Goal: Transaction & Acquisition: Purchase product/service

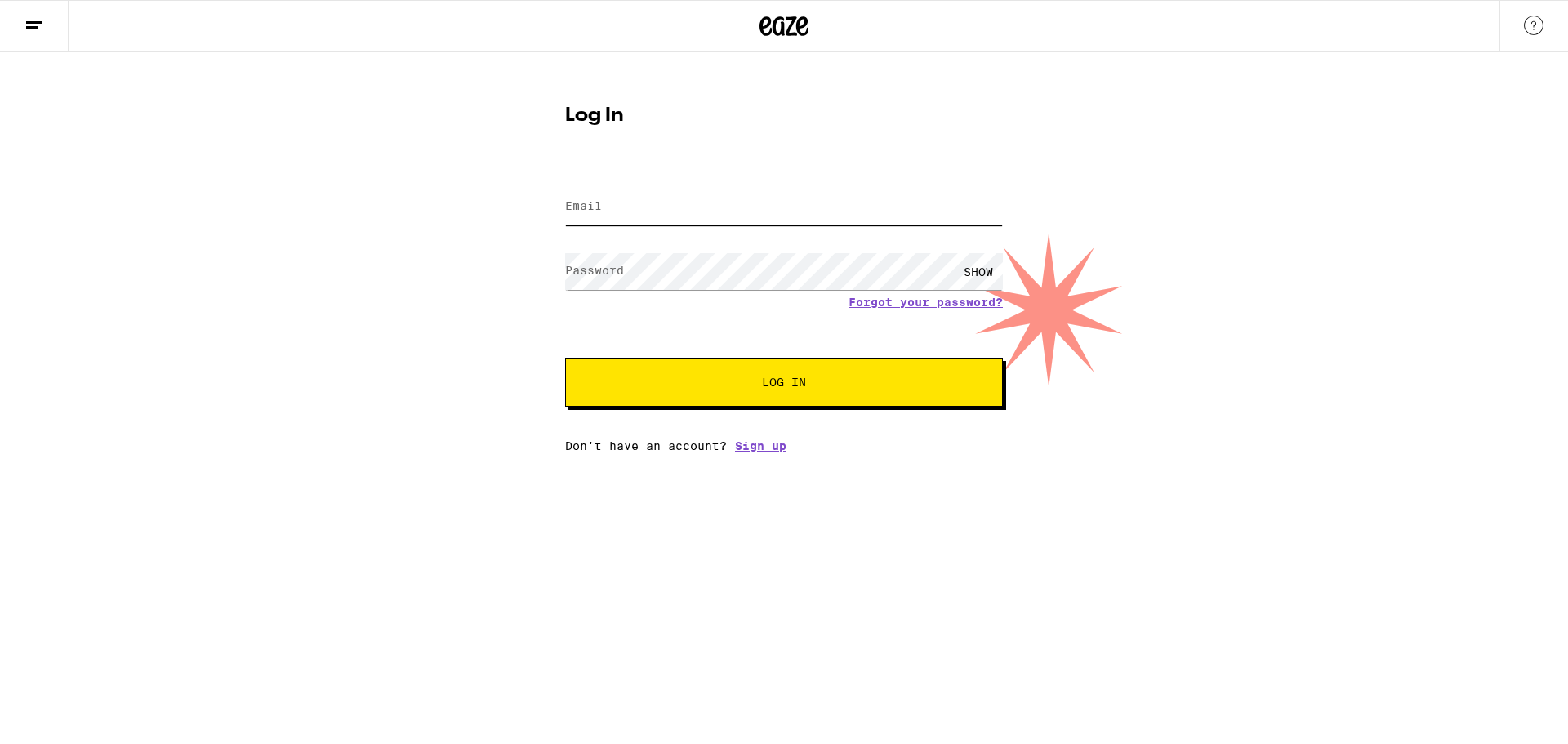
type input "[EMAIL_ADDRESS][DOMAIN_NAME]"
click at [801, 402] on button "Log In" at bounding box center [784, 382] width 438 height 49
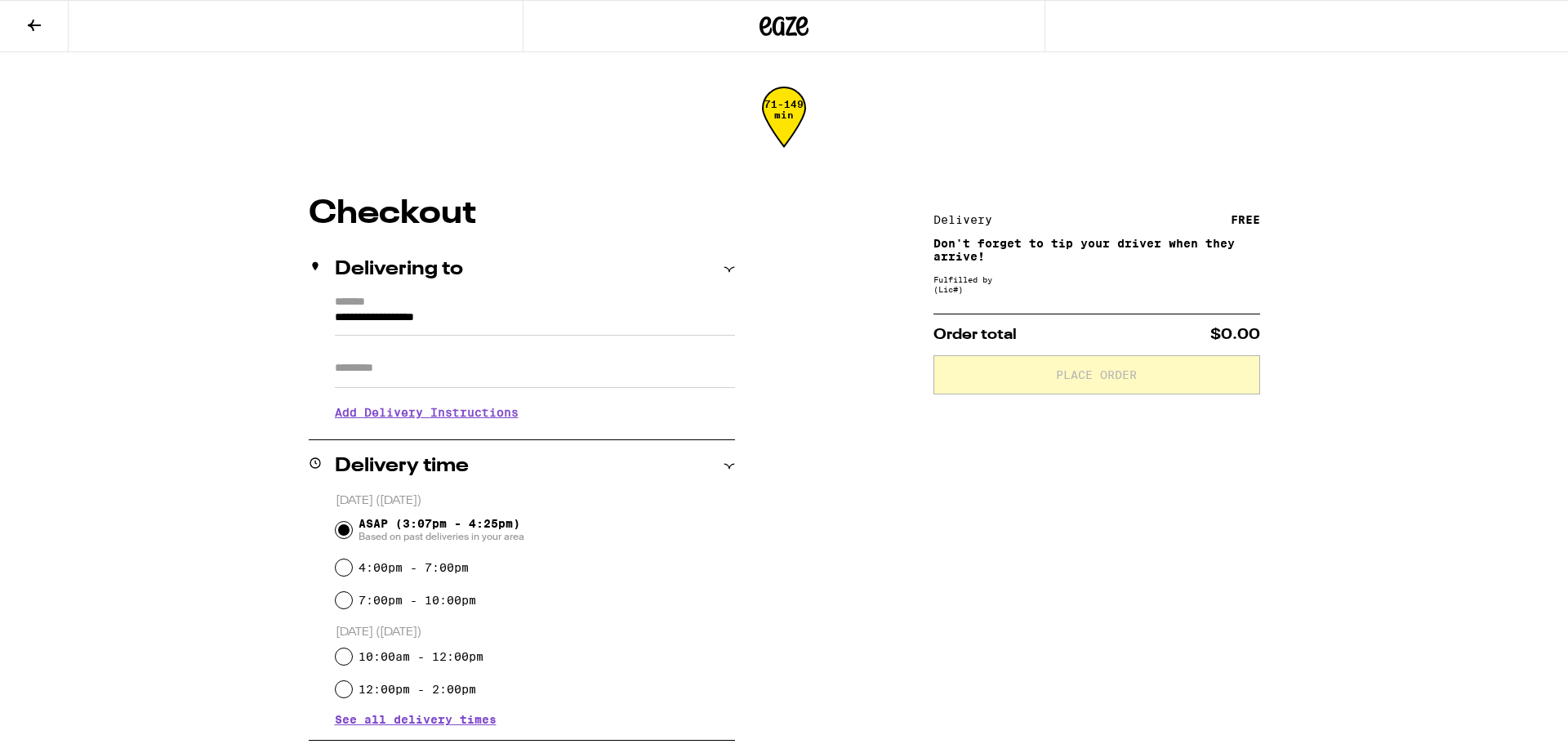
type input "**********"
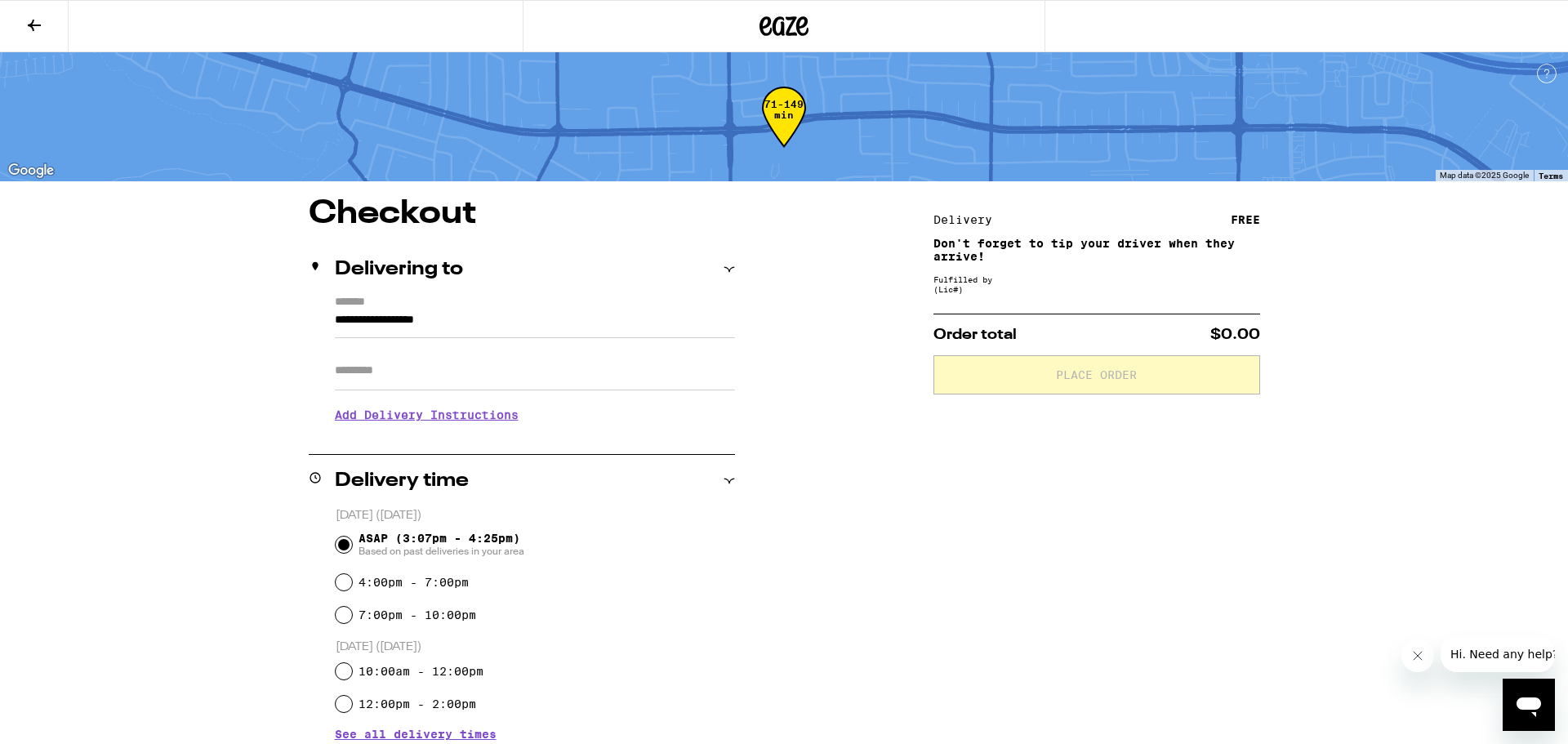
click at [33, 20] on icon at bounding box center [34, 25] width 13 height 11
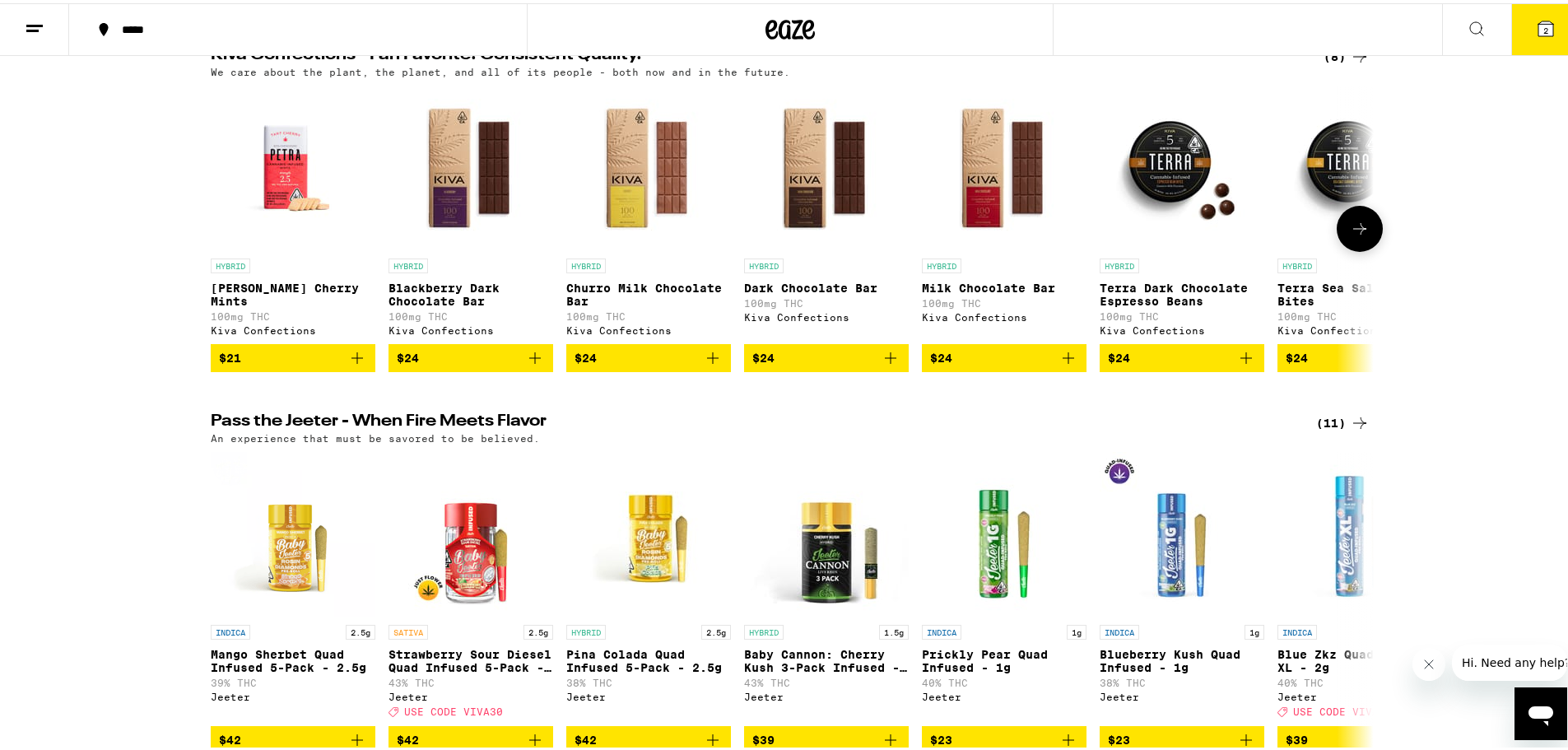
scroll to position [741, 0]
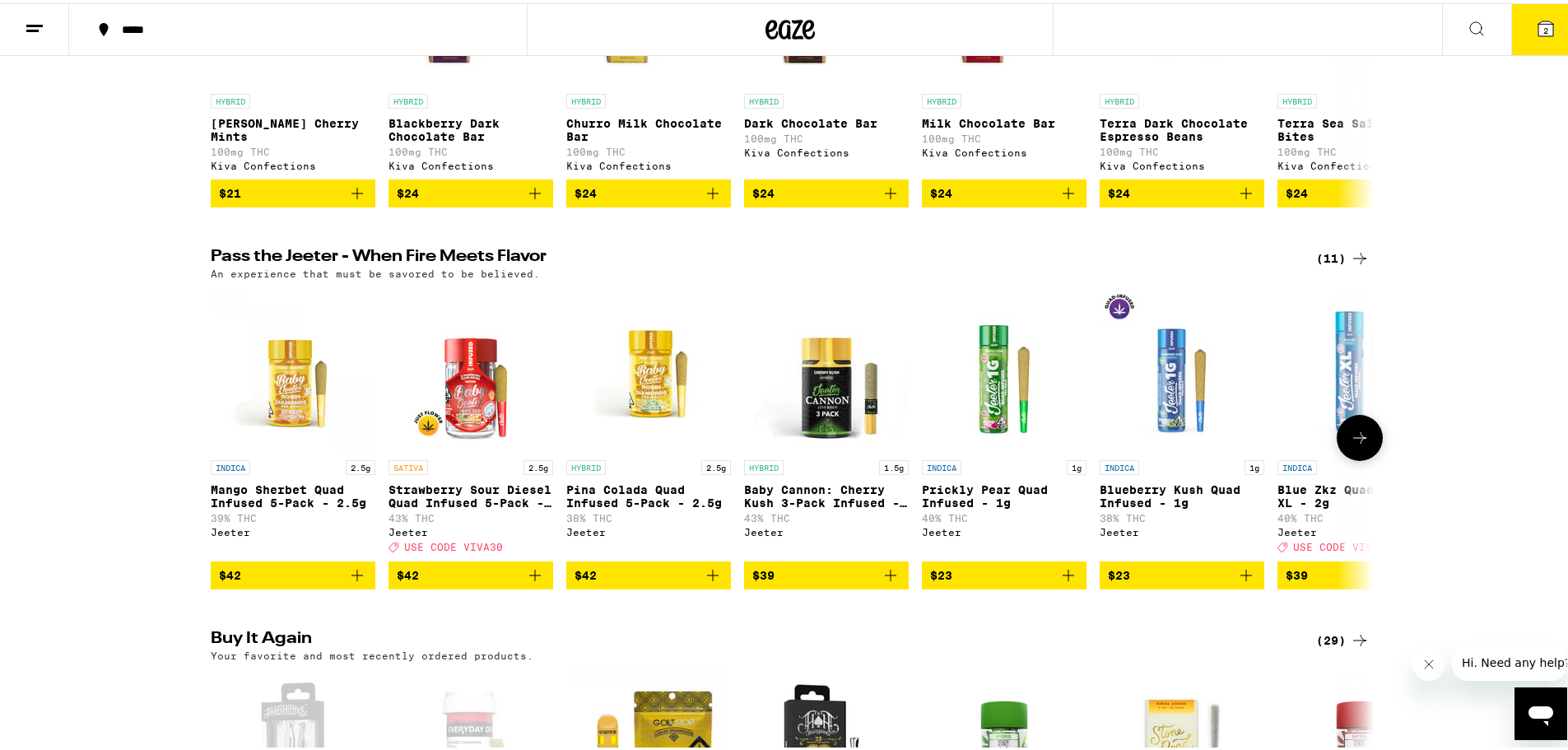
click at [525, 582] on icon "Add to bag" at bounding box center [535, 572] width 20 height 20
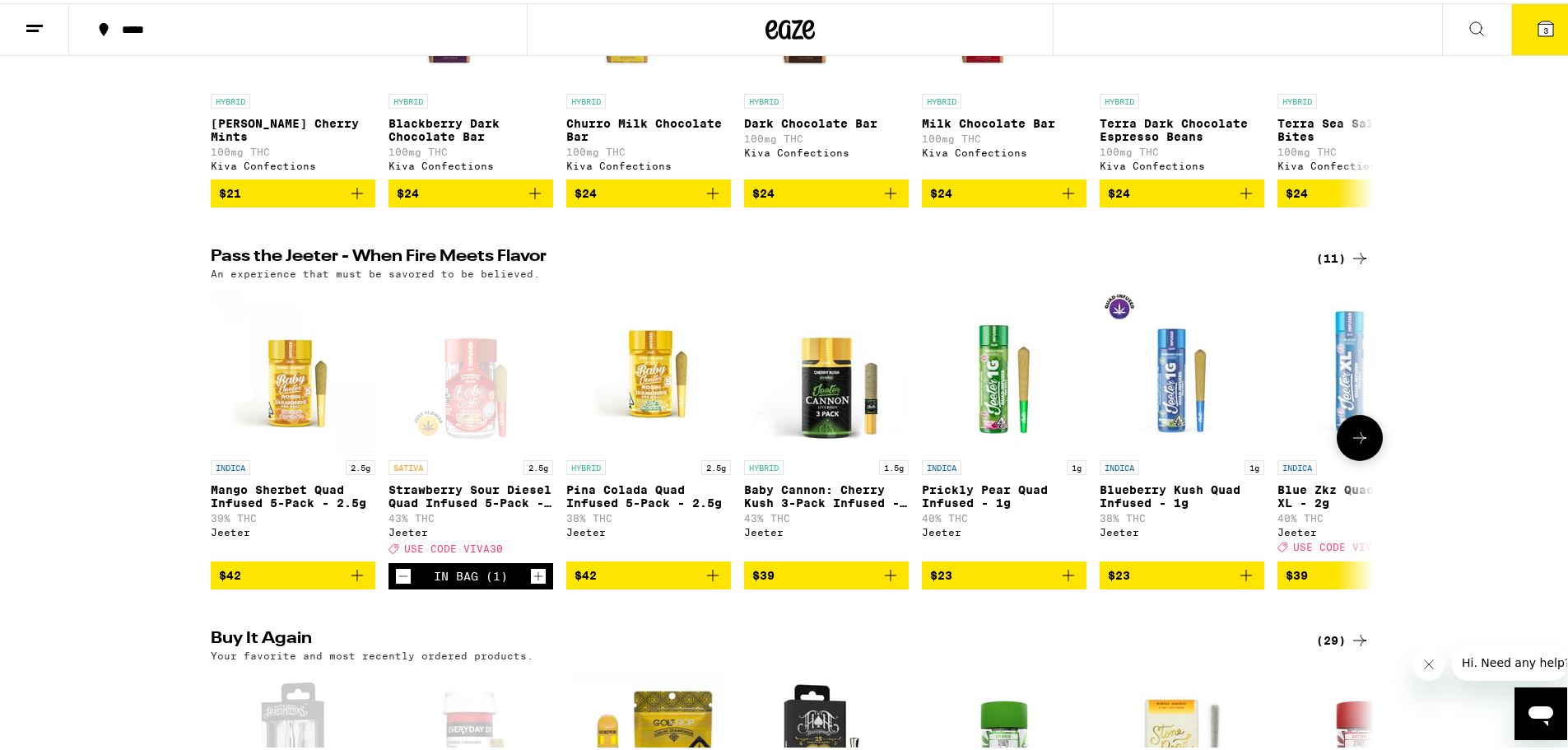
click at [888, 582] on icon "Add to bag" at bounding box center [891, 572] width 20 height 20
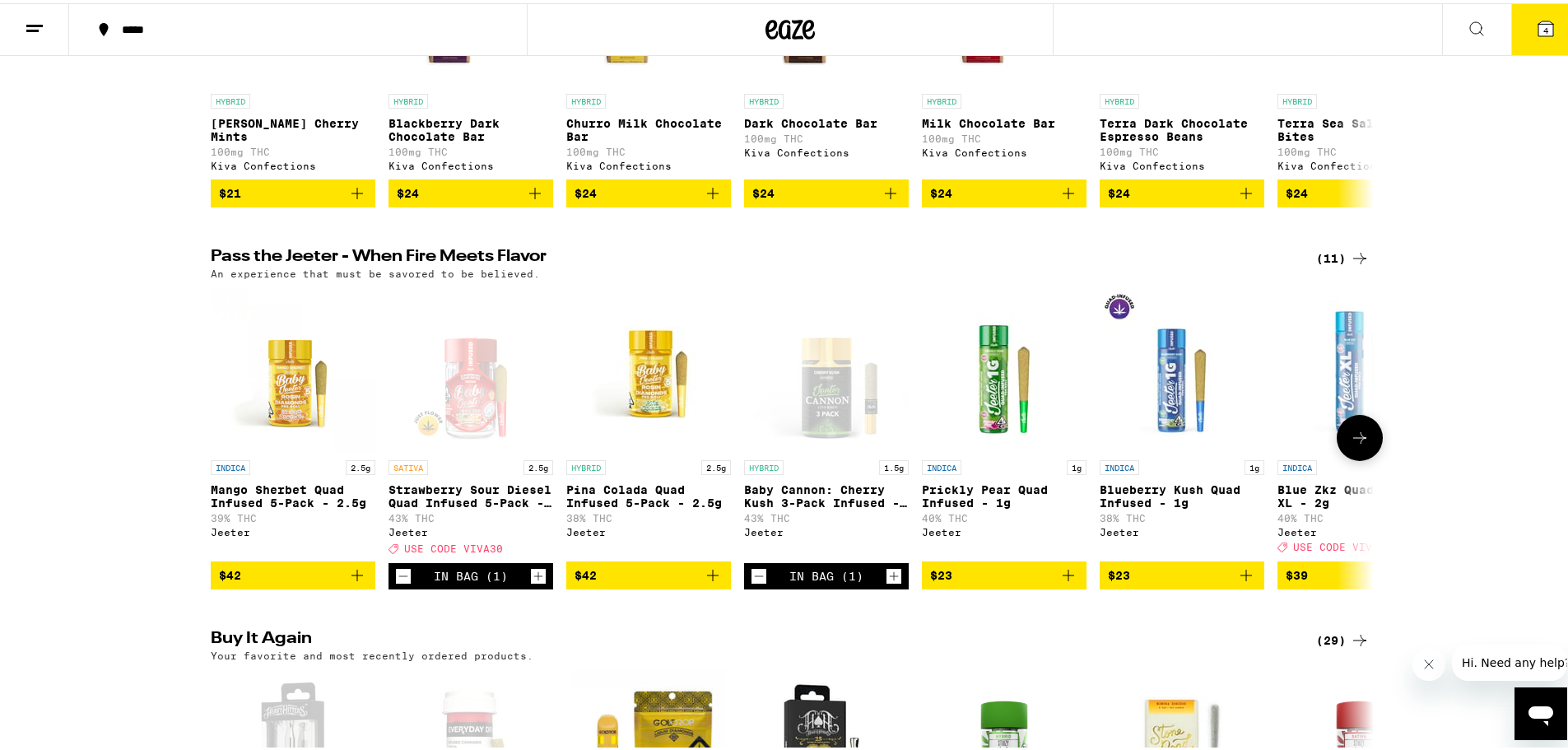
click at [1242, 582] on icon "Add to bag" at bounding box center [1246, 572] width 20 height 20
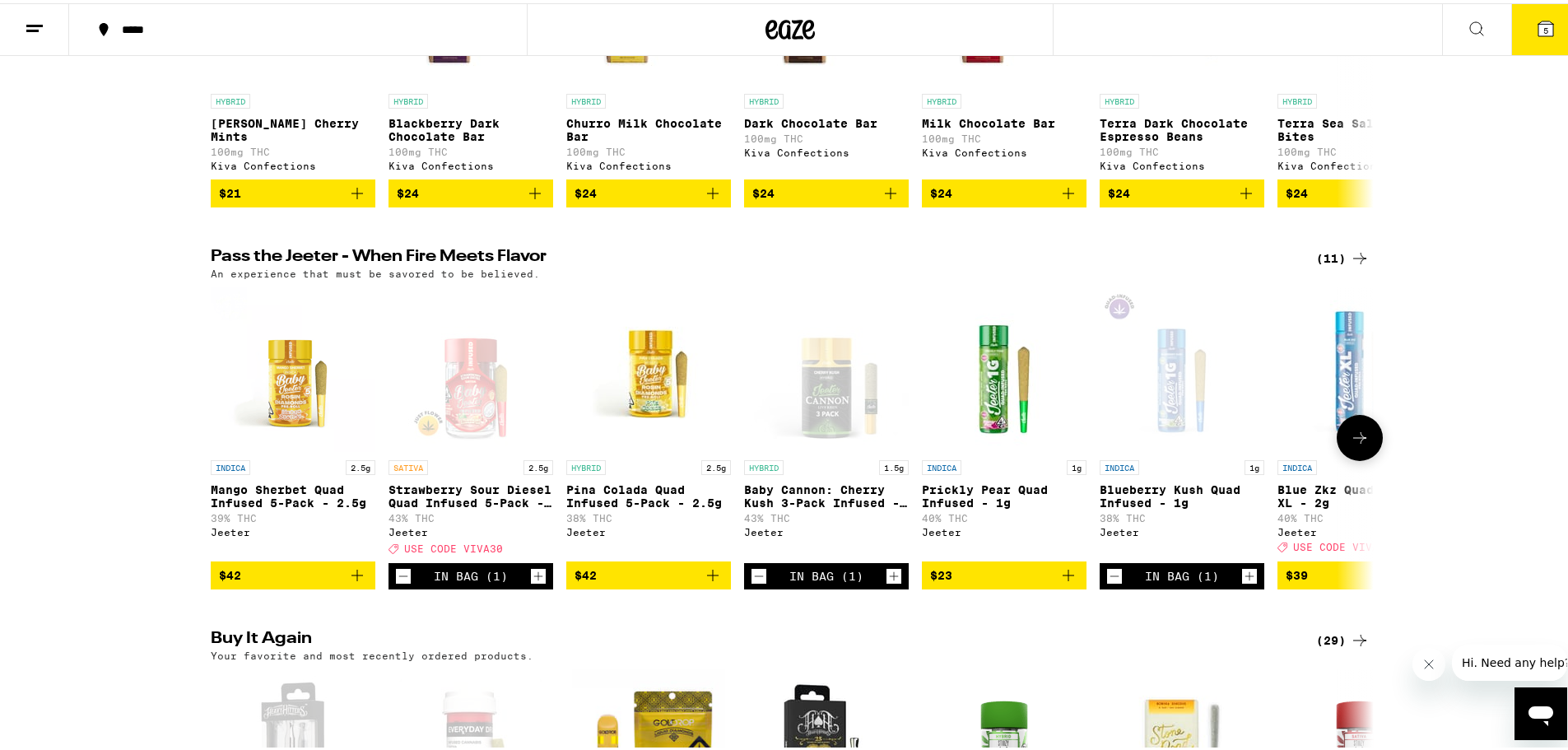
click at [1359, 458] on button at bounding box center [1360, 435] width 46 height 46
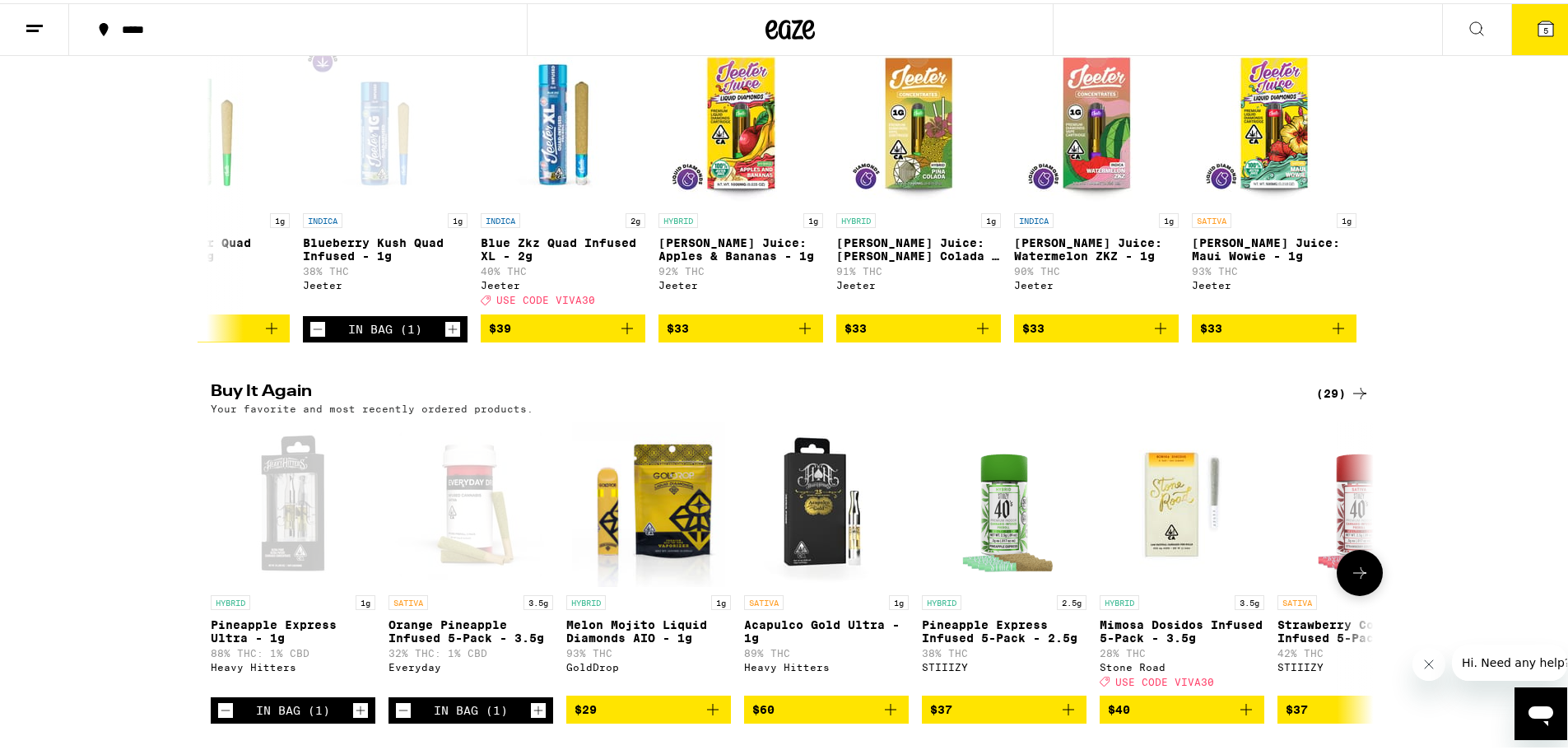
scroll to position [1152, 0]
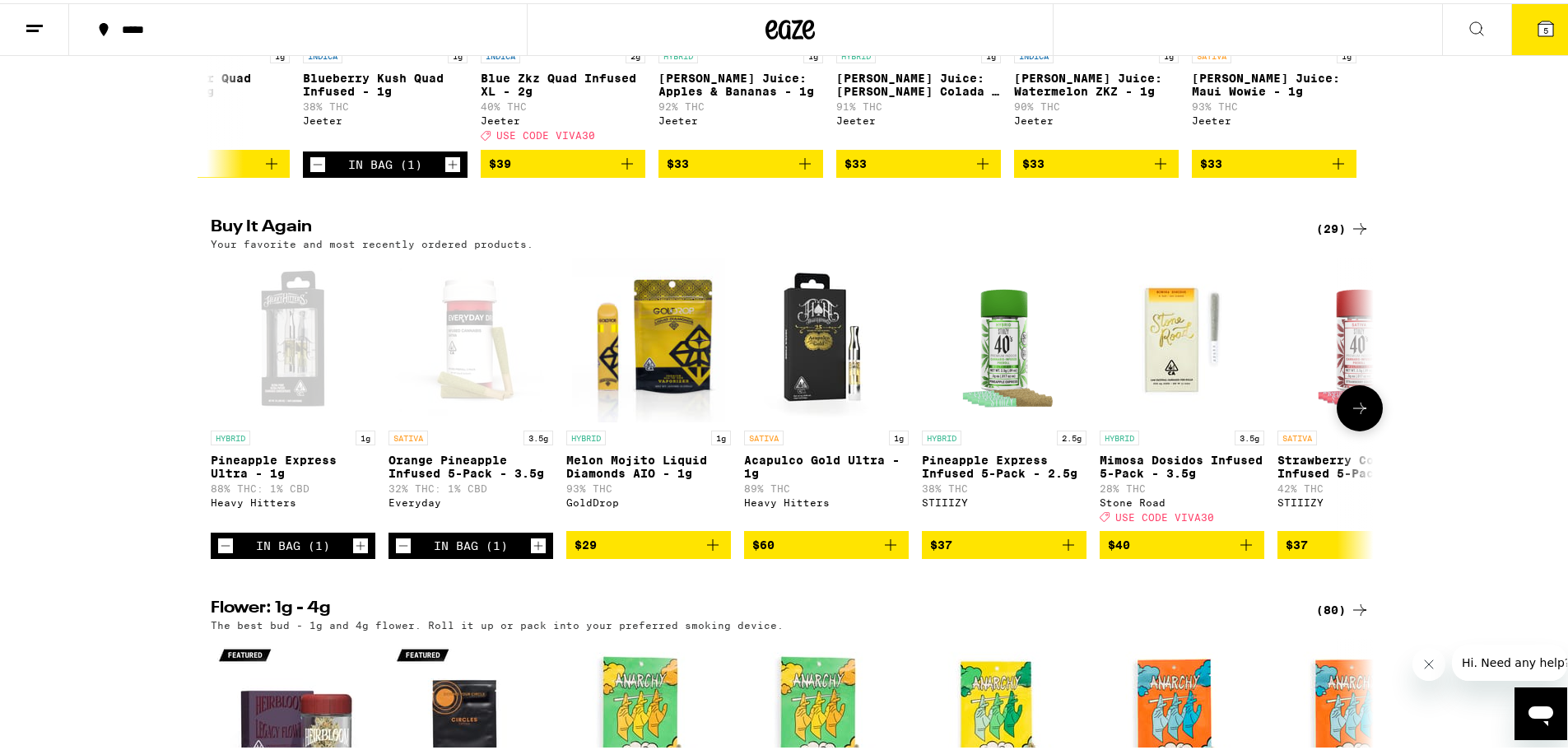
click at [887, 551] on icon "Add to bag" at bounding box center [891, 541] width 20 height 20
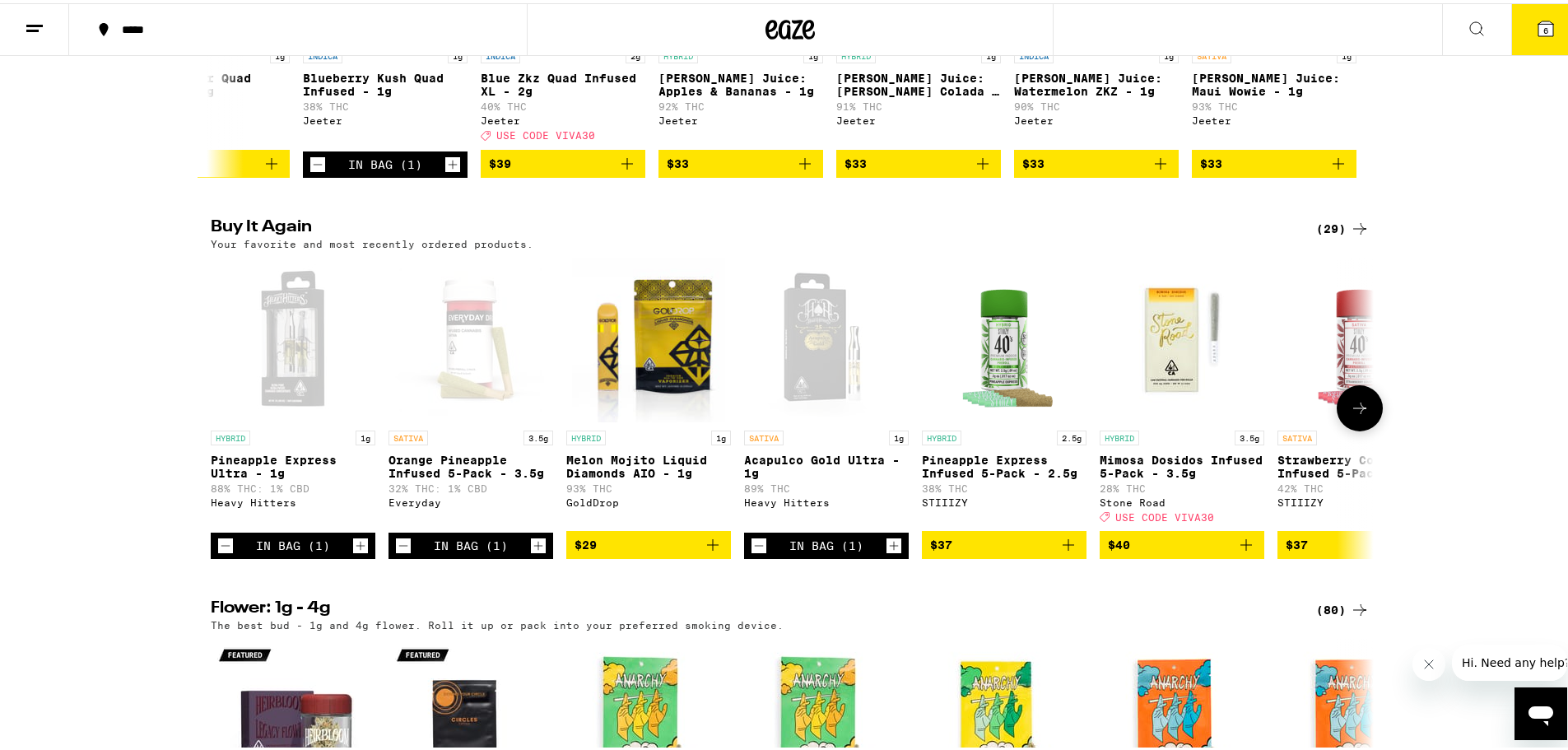
click at [1244, 551] on icon "Add to bag" at bounding box center [1246, 541] width 20 height 20
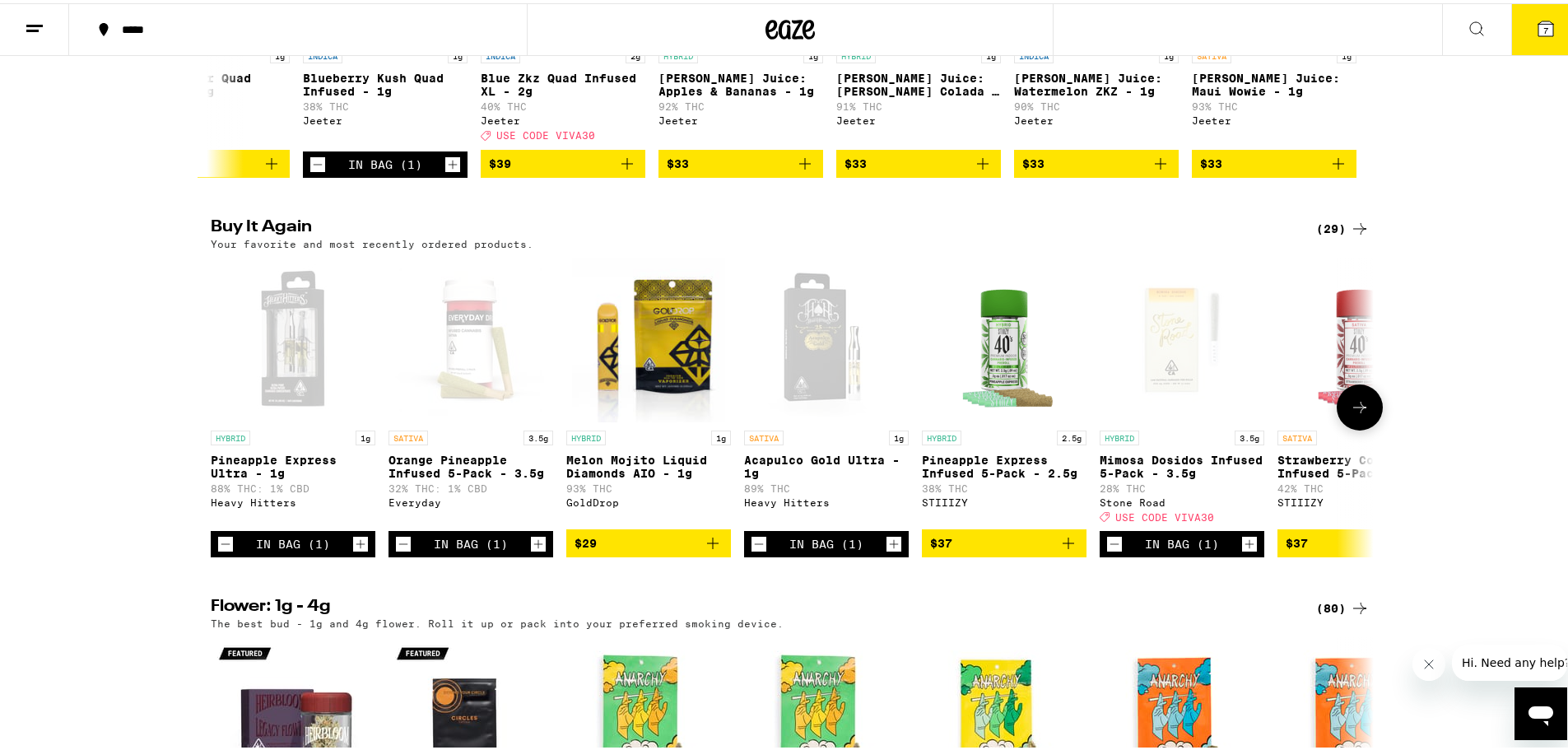
scroll to position [1317, 0]
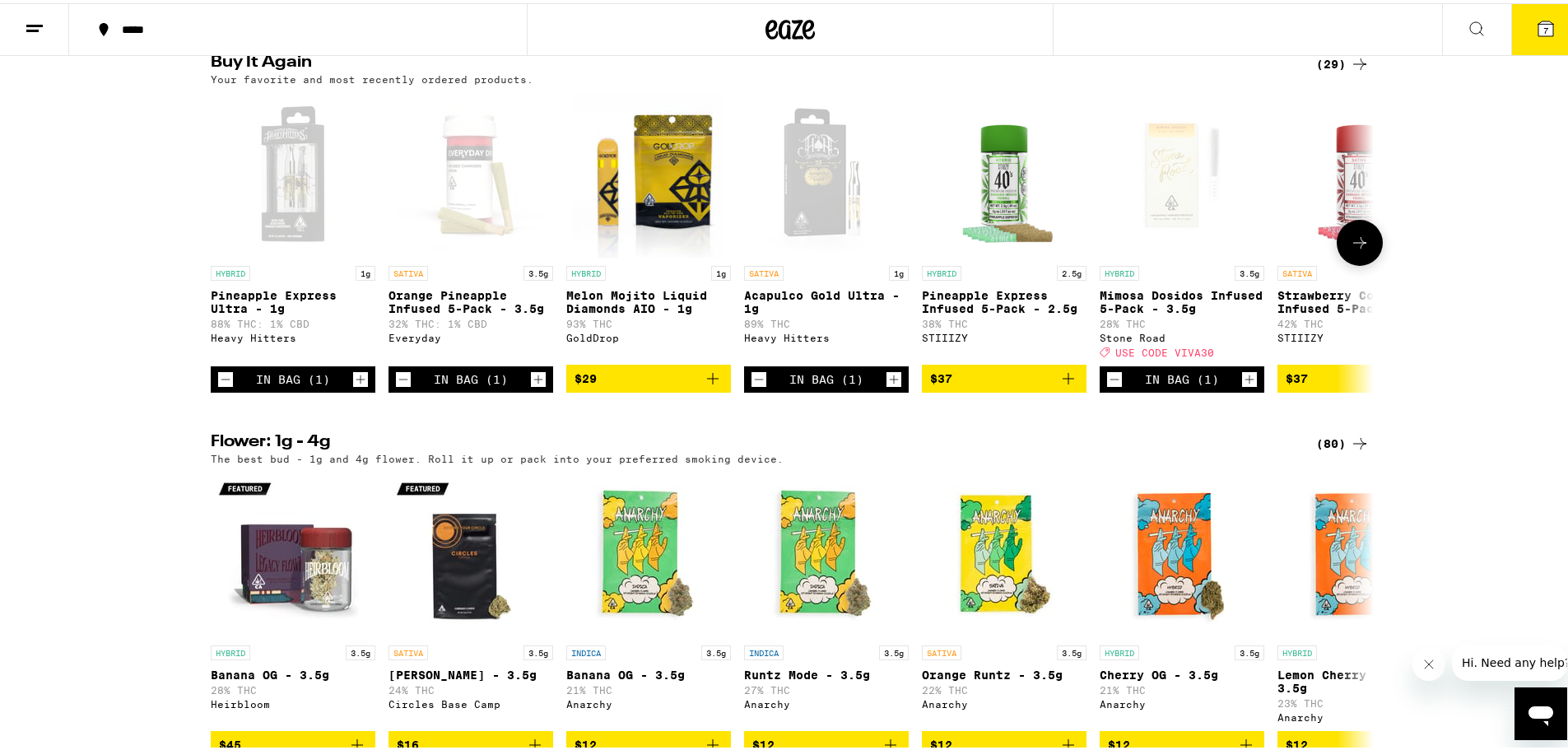
click at [1364, 249] on icon at bounding box center [1360, 239] width 20 height 20
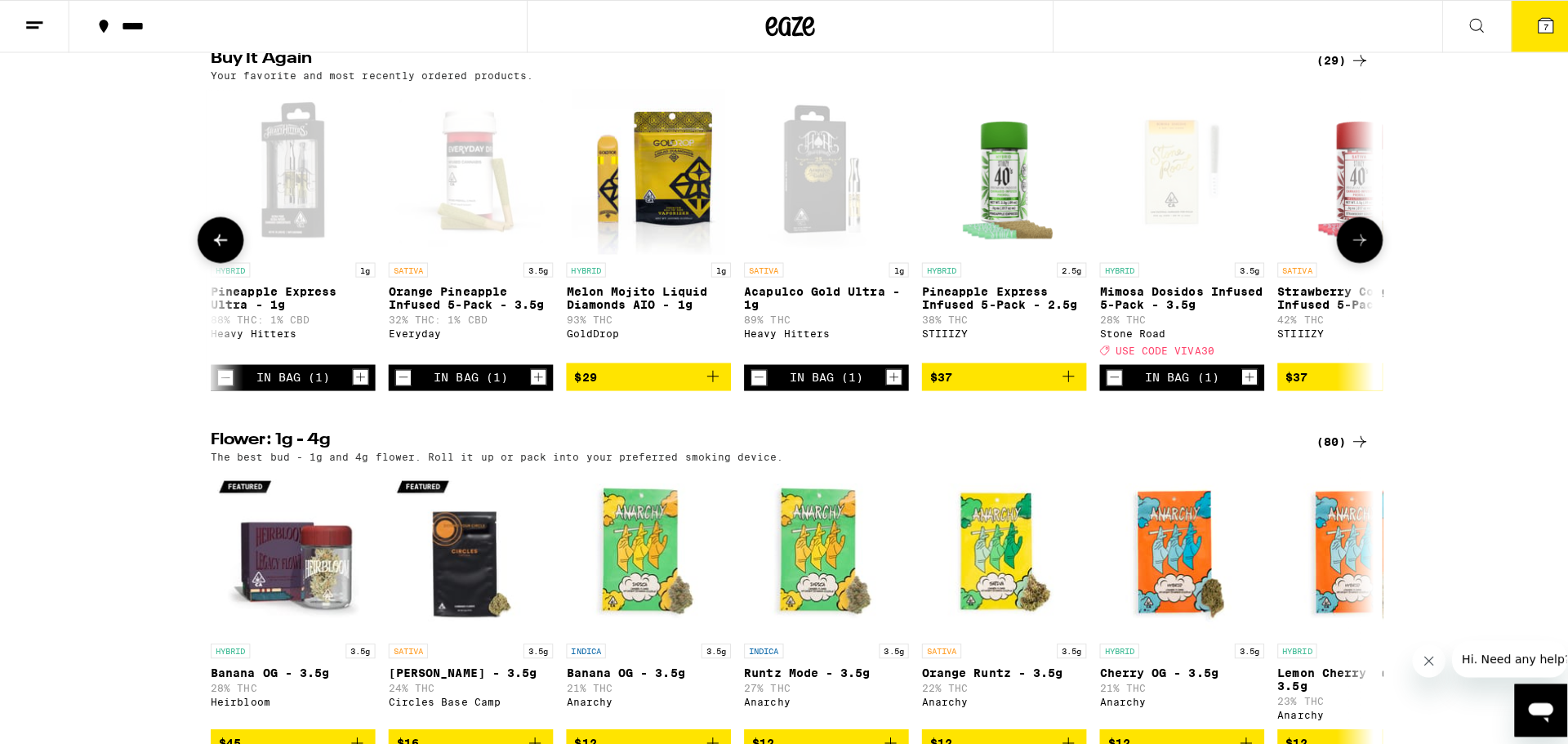
scroll to position [0, 972]
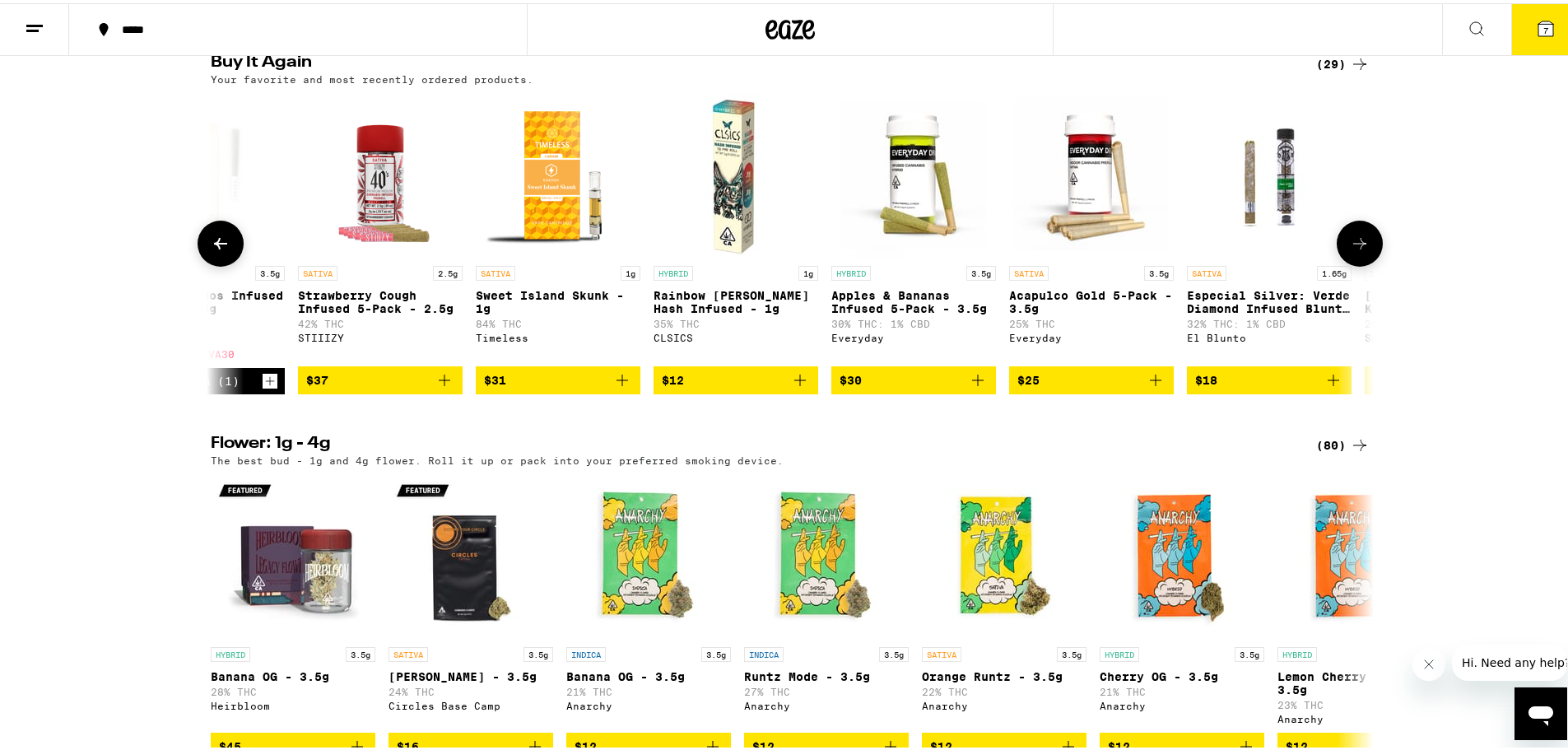
click at [441, 387] on icon "Add to bag" at bounding box center [445, 377] width 20 height 20
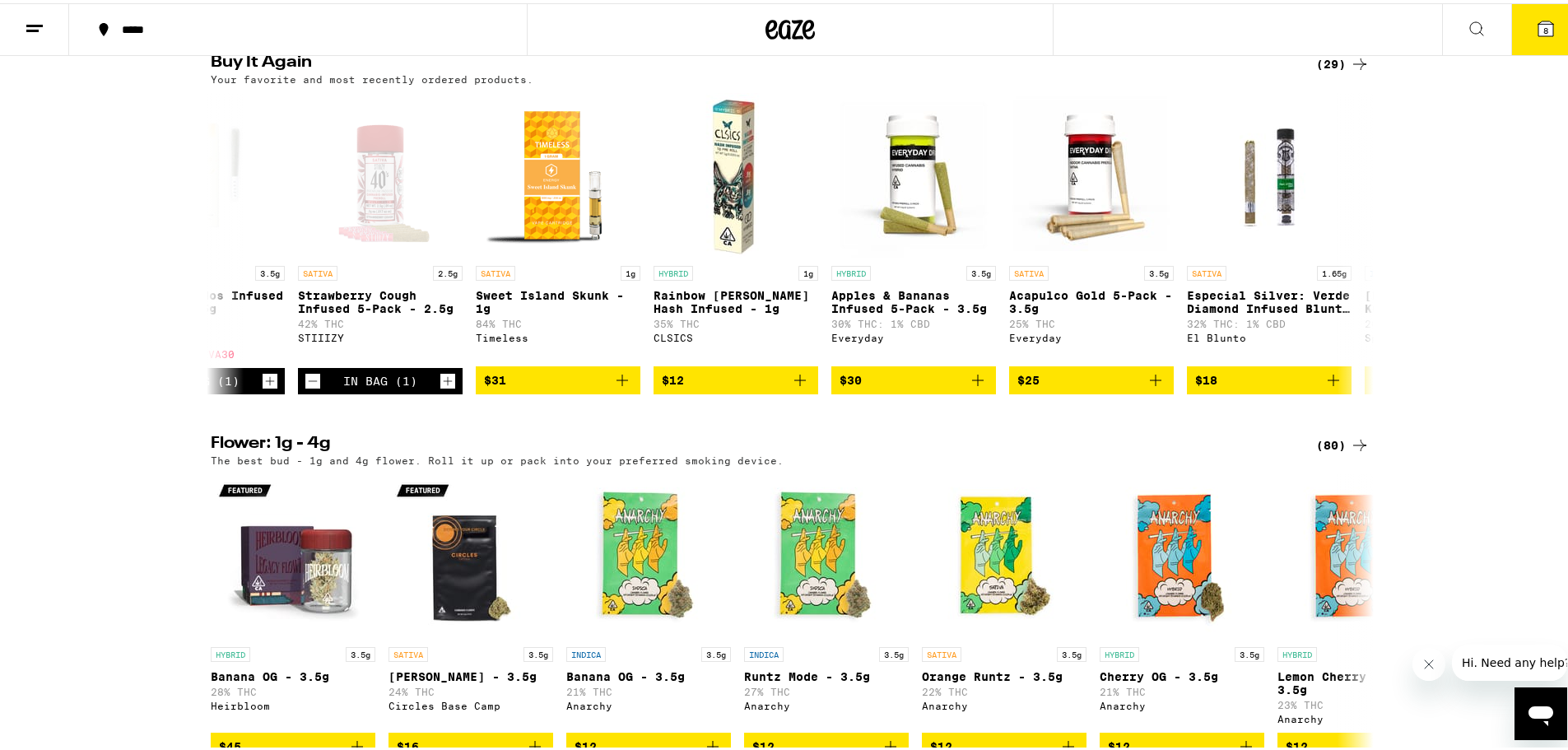
click at [1543, 27] on span "8" at bounding box center [1546, 27] width 5 height 10
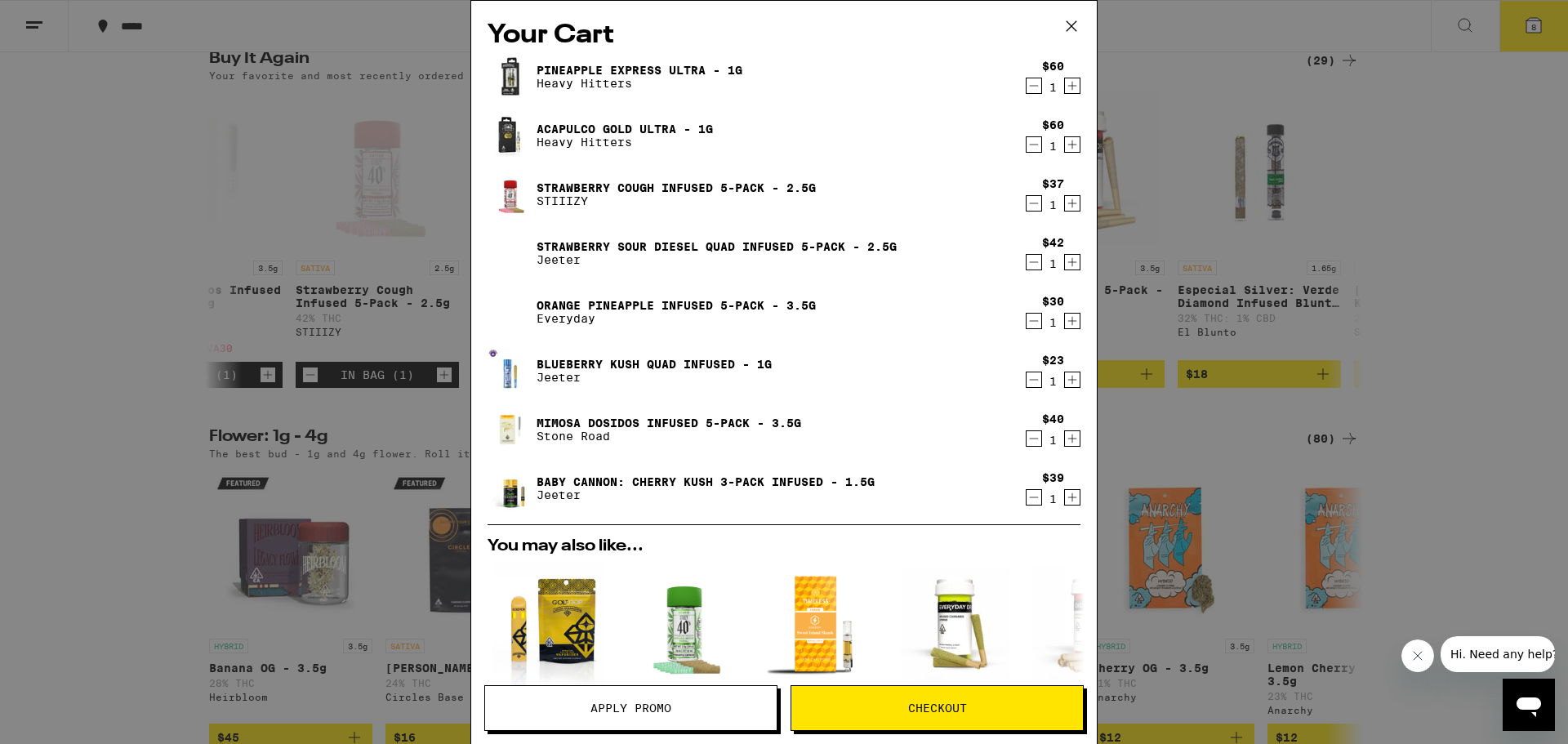
click at [1027, 142] on icon "Decrement" at bounding box center [1034, 145] width 15 height 20
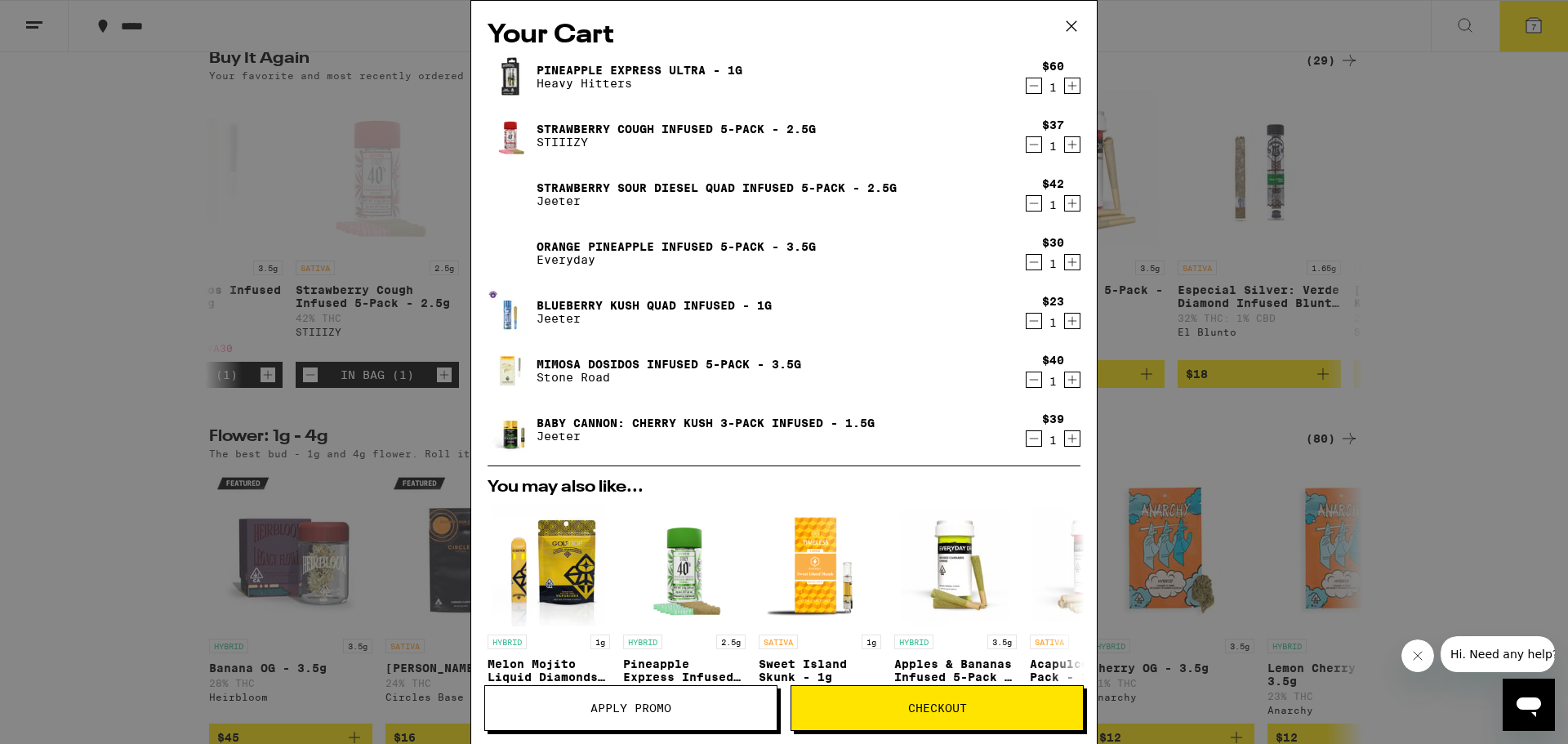
click at [1027, 142] on icon "Decrement" at bounding box center [1034, 145] width 15 height 20
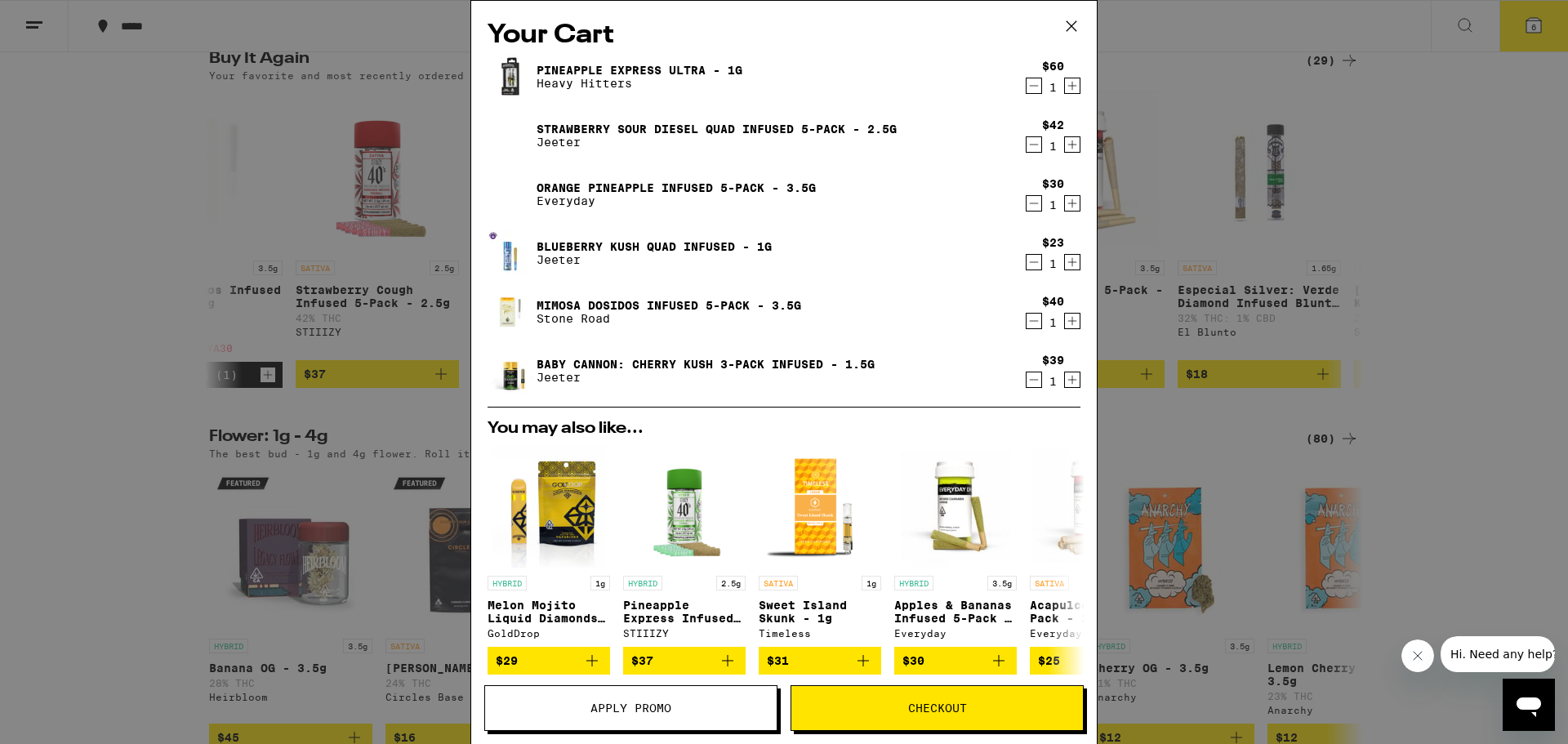
click at [890, 701] on button "Checkout" at bounding box center [936, 708] width 293 height 46
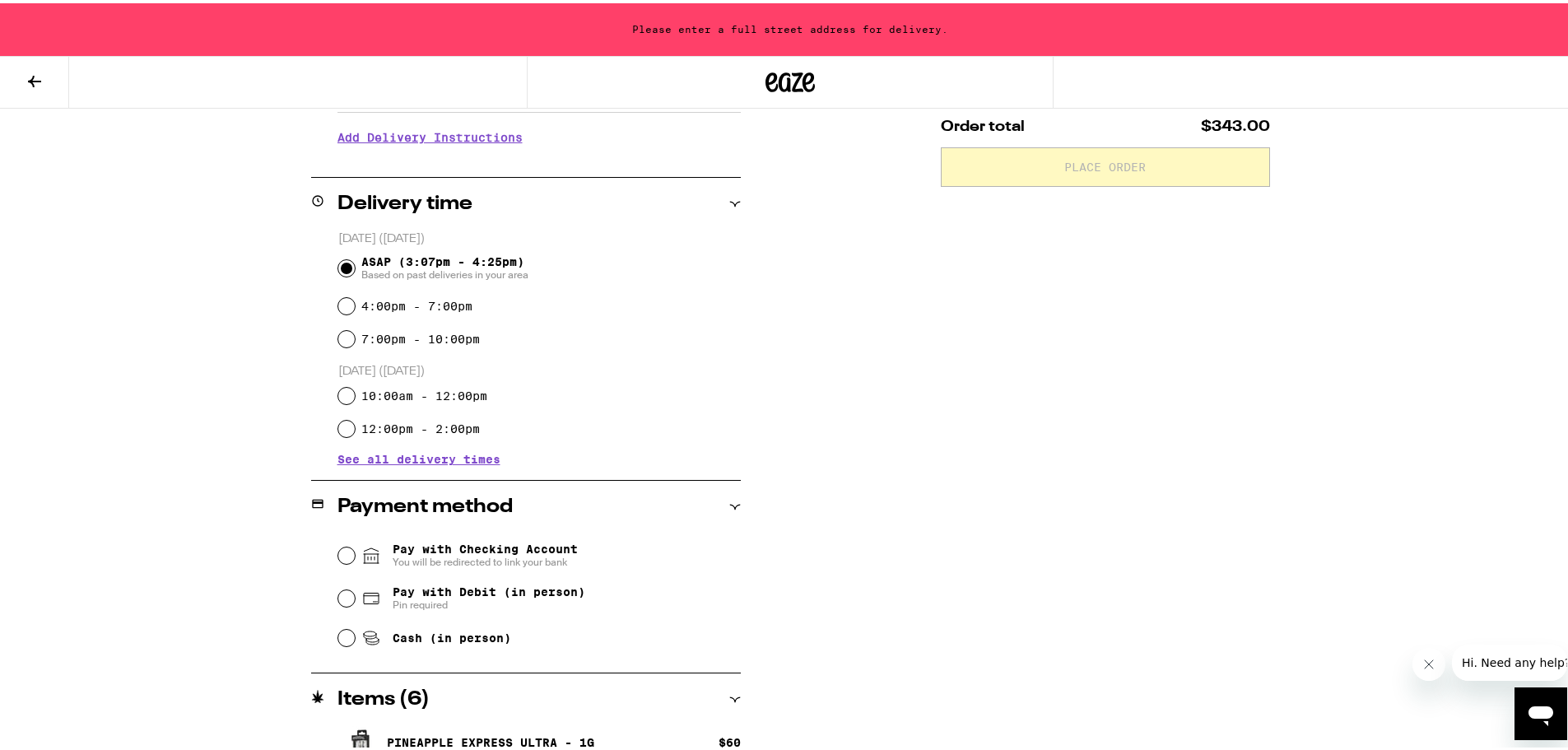
scroll to position [7, 0]
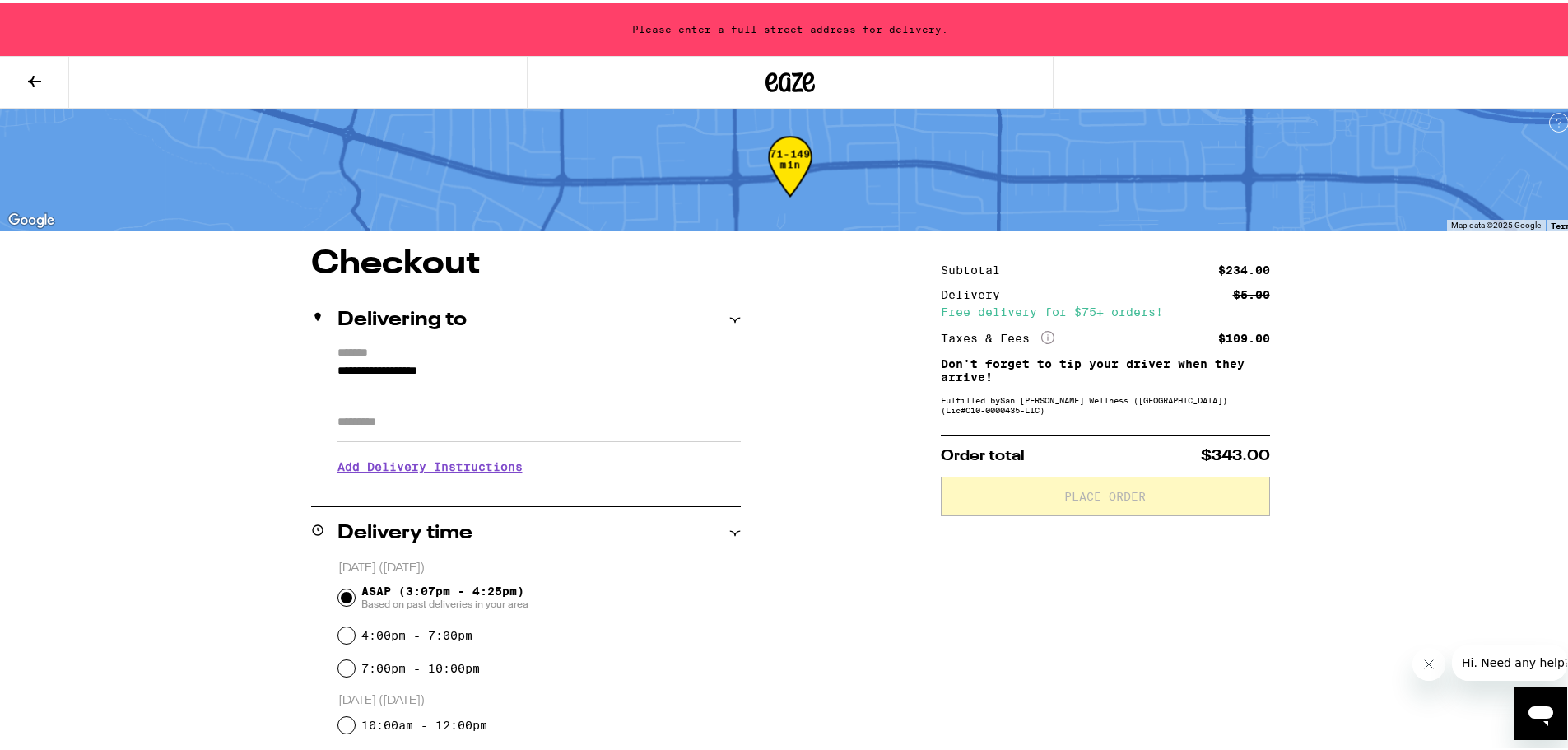
click at [36, 77] on icon at bounding box center [35, 78] width 13 height 12
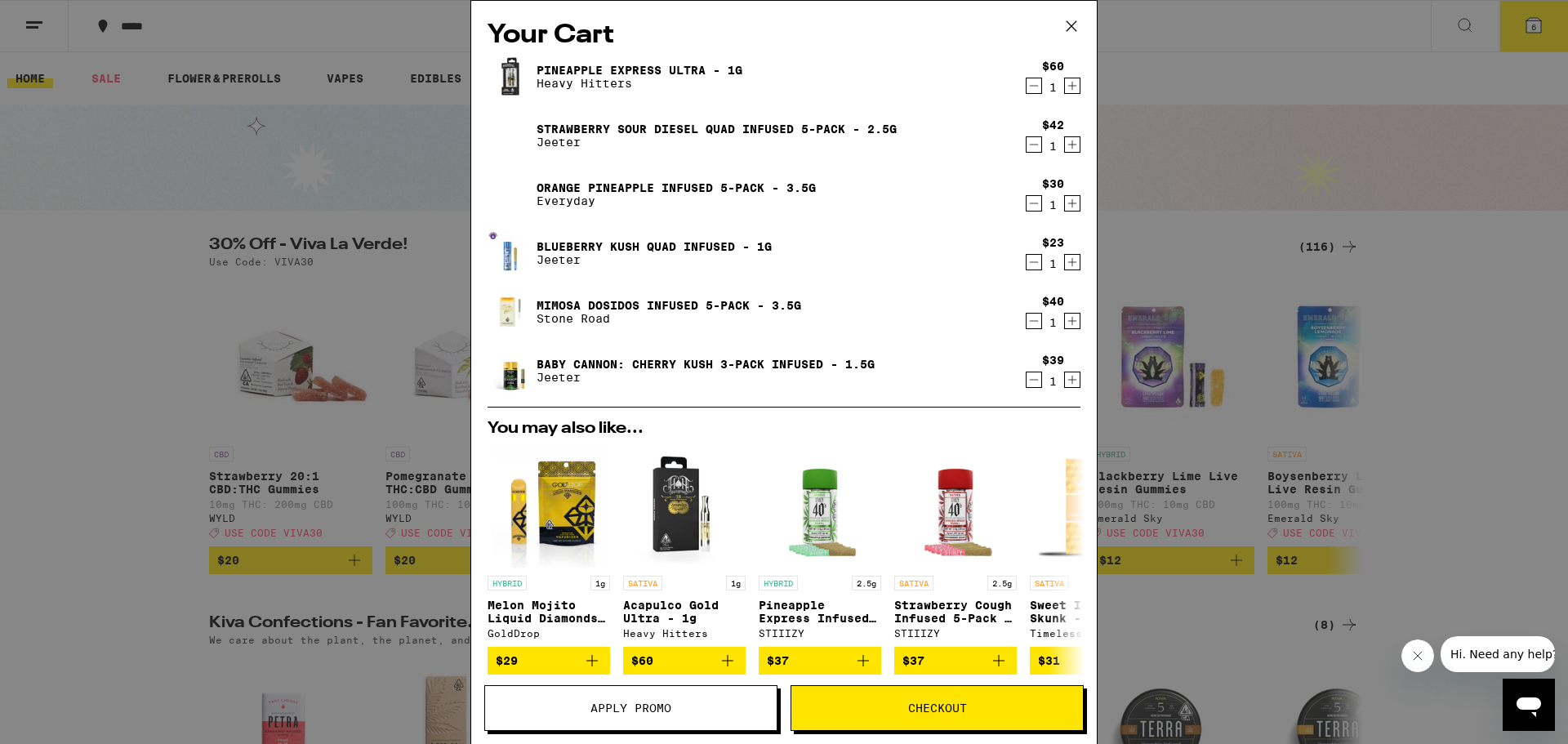
click at [582, 715] on button "Apply Promo" at bounding box center [631, 708] width 293 height 46
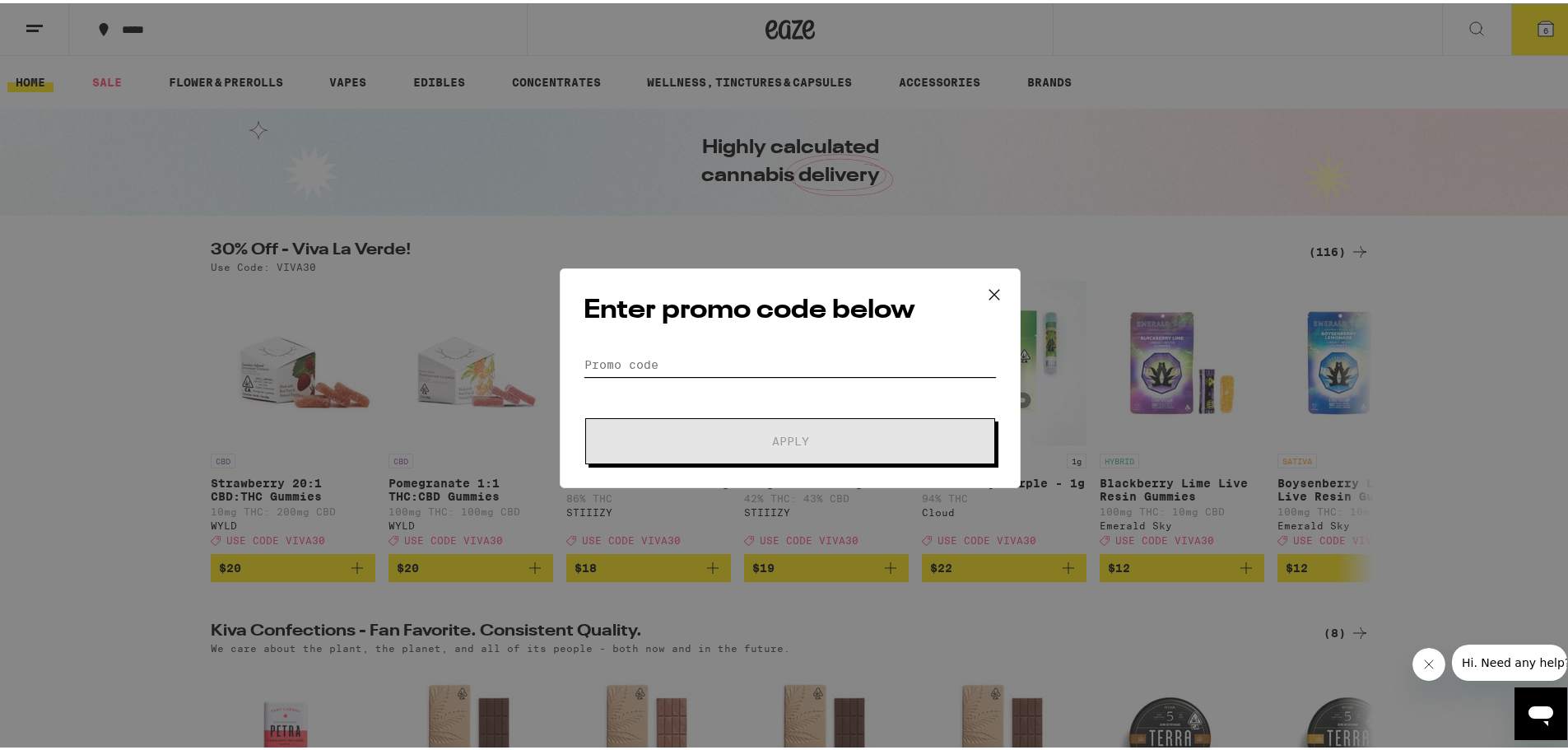
click at [682, 352] on input "Promo Code" at bounding box center [790, 362] width 413 height 25
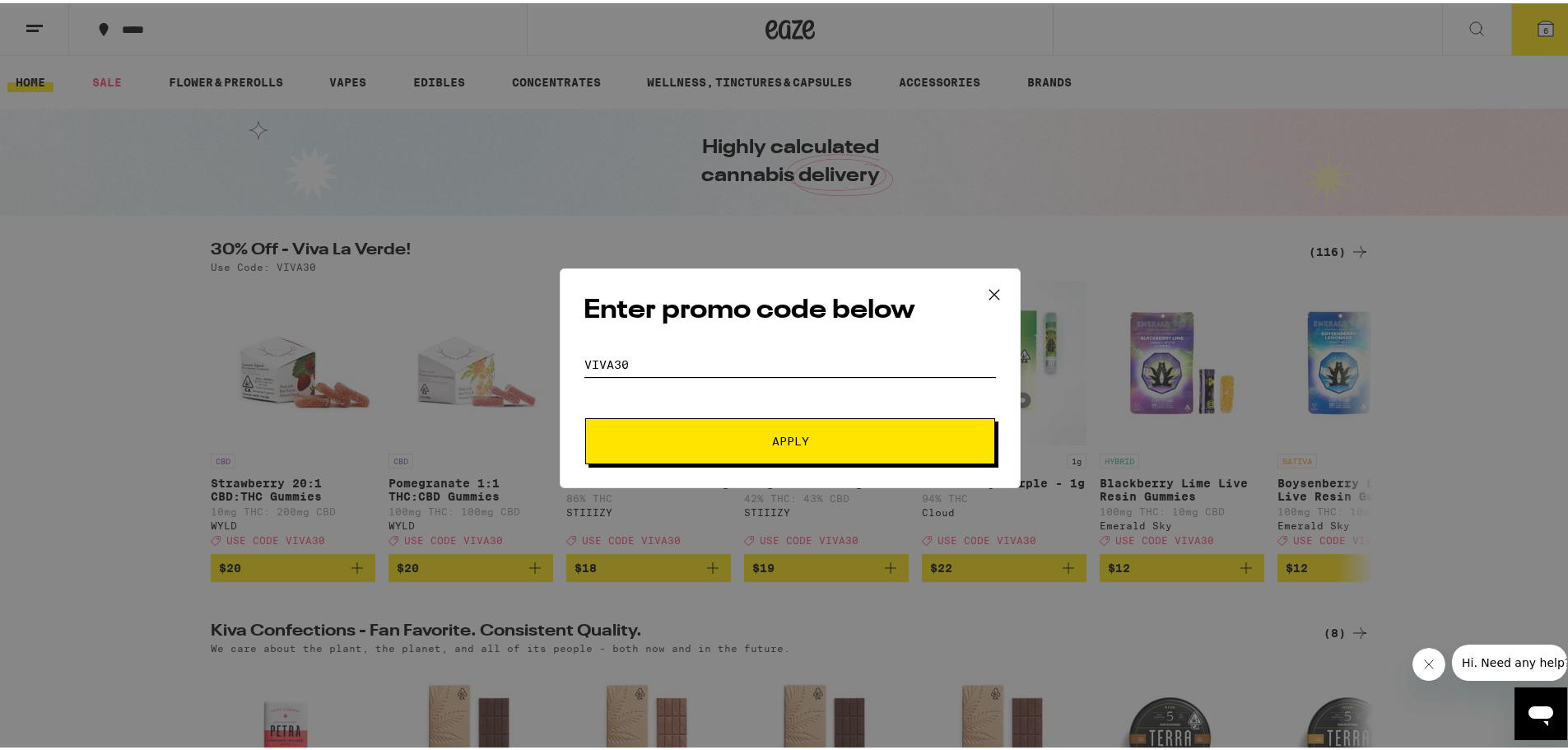
type input "viva30"
click at [585, 415] on button "Apply" at bounding box center [790, 438] width 410 height 46
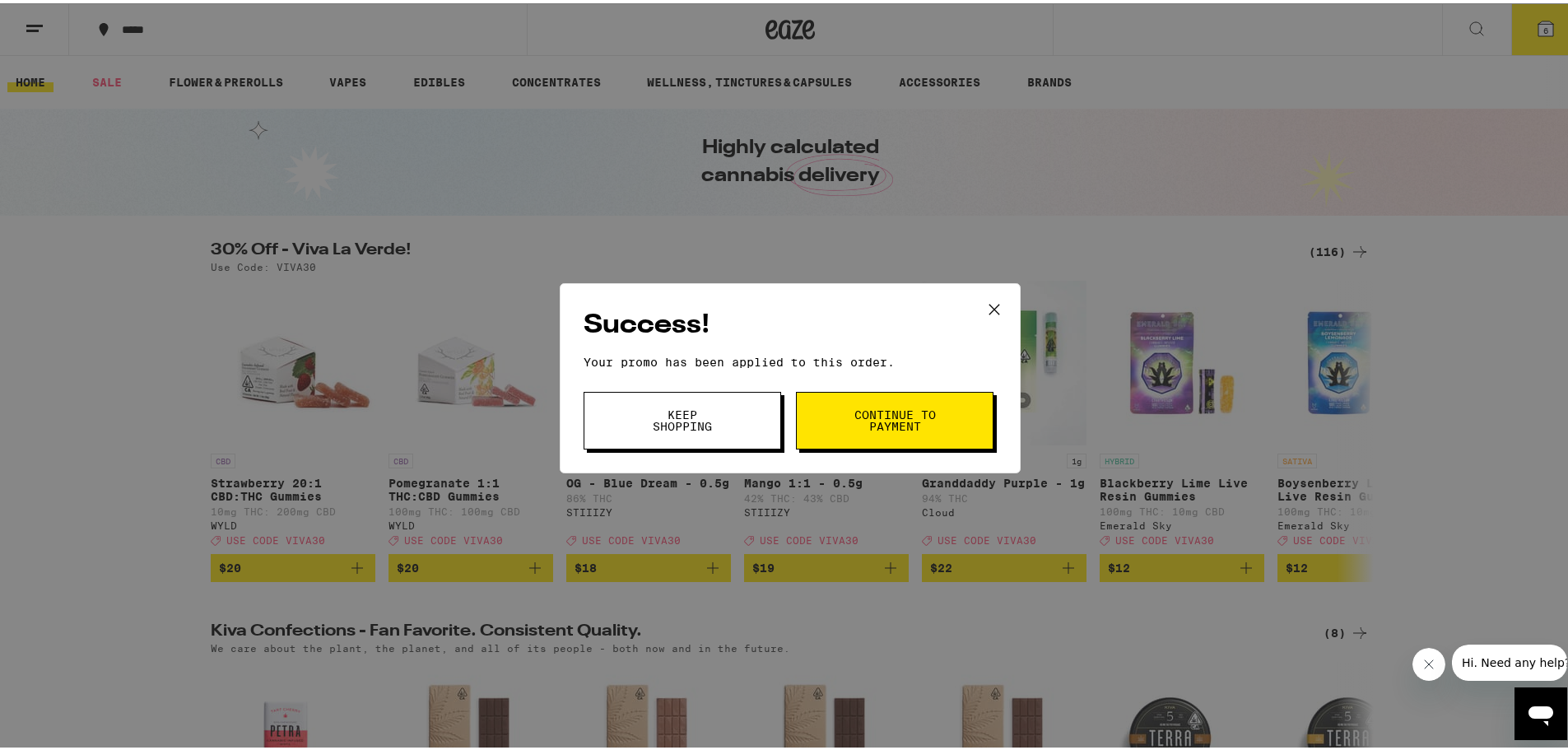
click at [880, 406] on span "Continue to payment" at bounding box center [894, 417] width 84 height 23
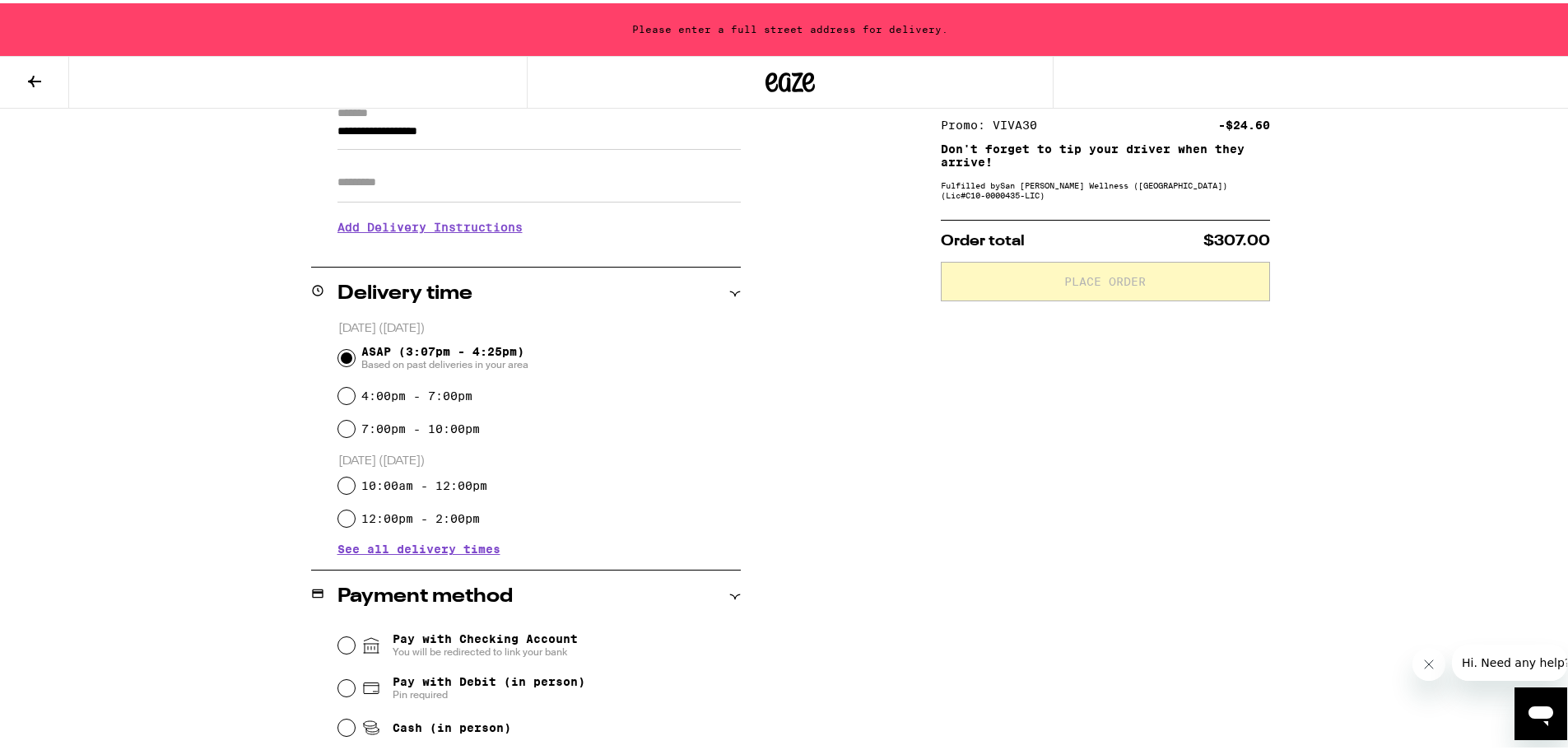
scroll to position [411, 0]
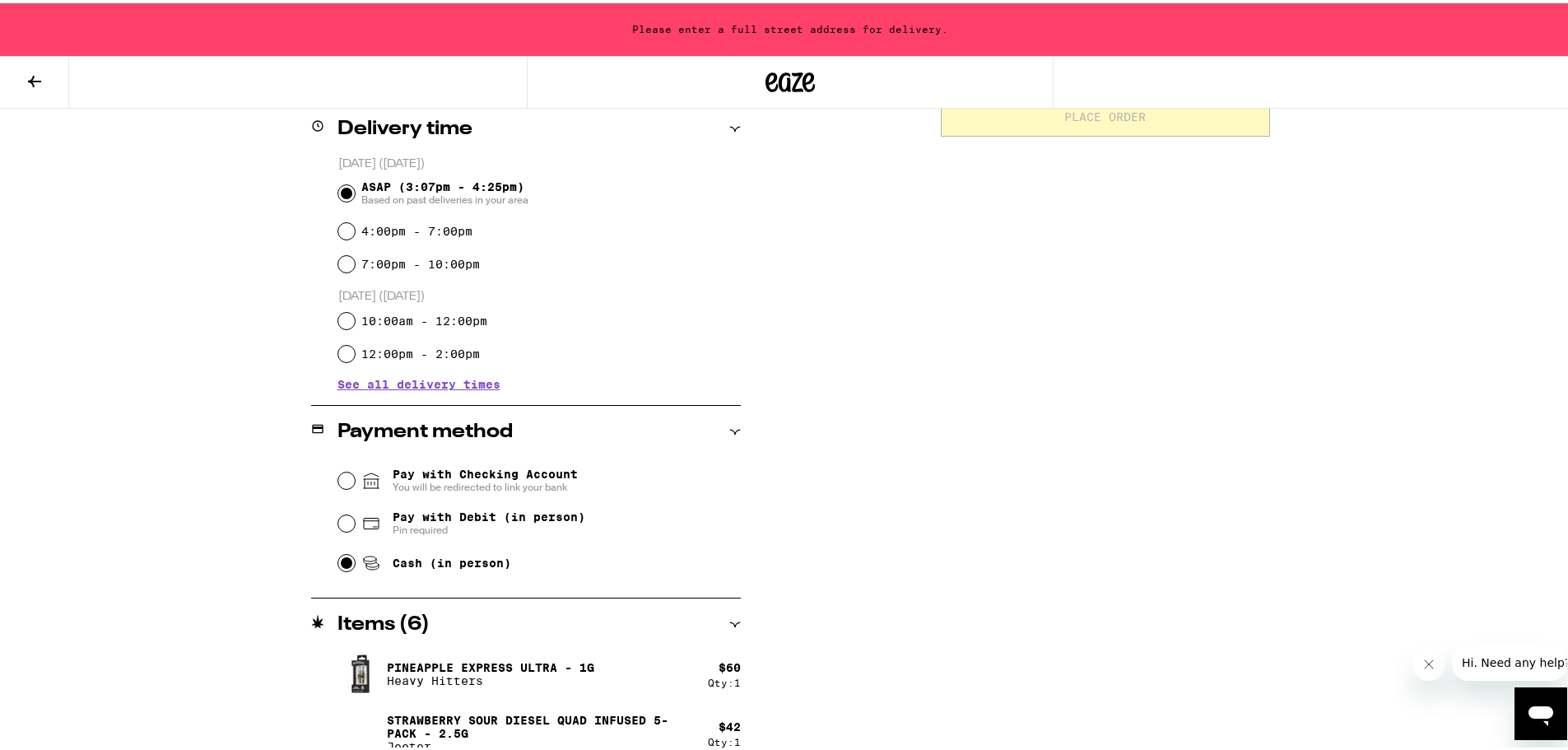
click at [343, 561] on input "Cash (in person)" at bounding box center [347, 560] width 17 height 17
radio input "true"
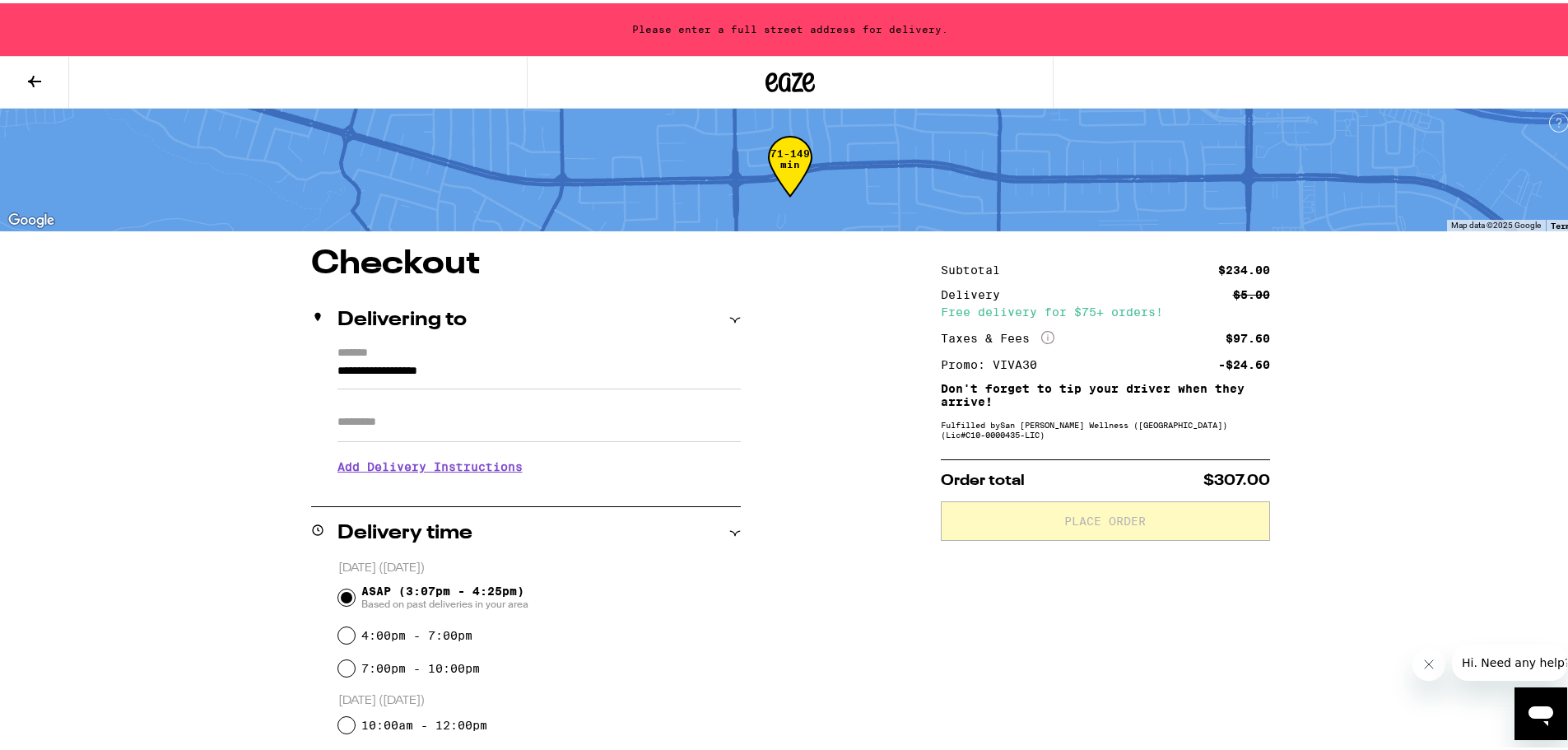
scroll to position [0, 0]
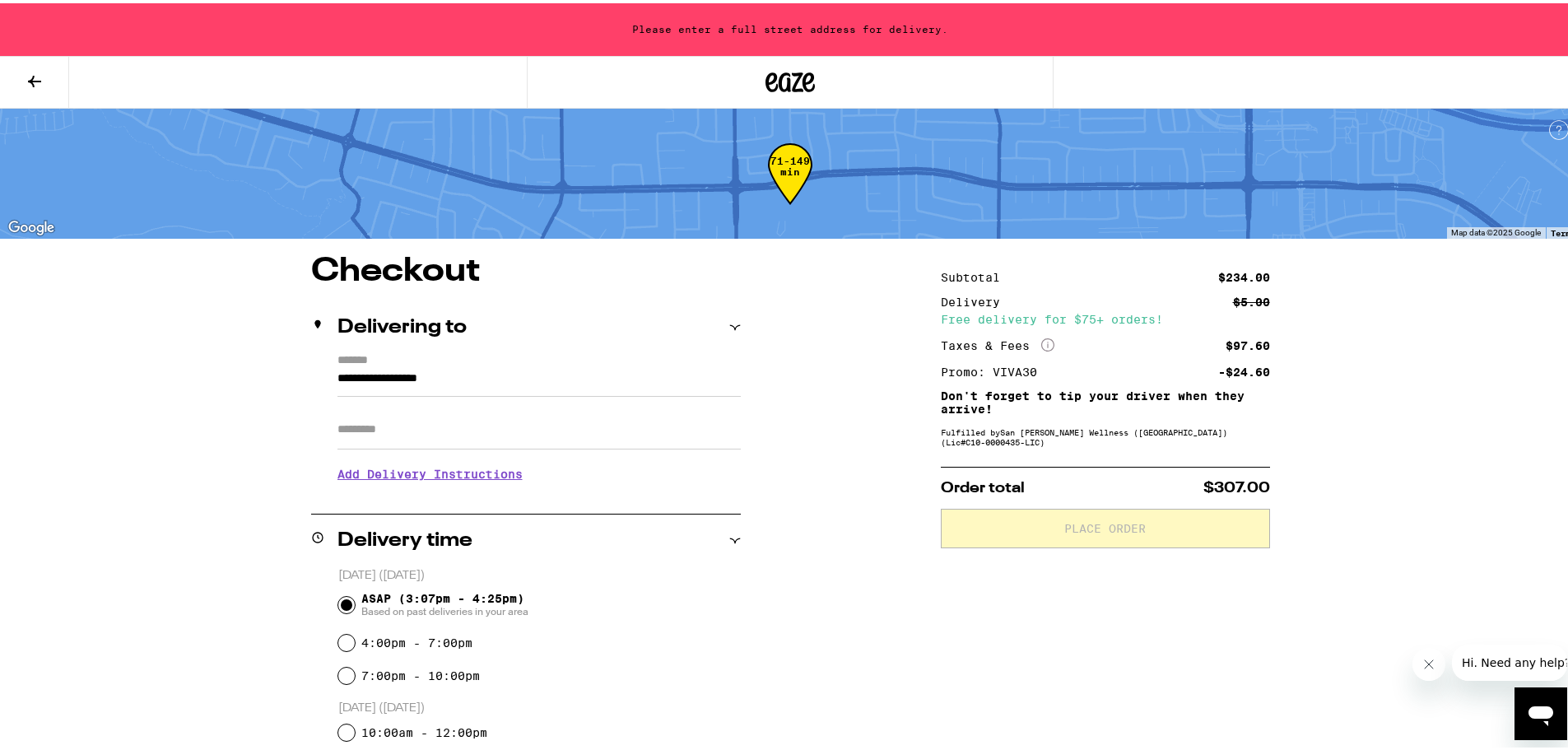
click at [729, 317] on div "Delivering to" at bounding box center [526, 325] width 430 height 20
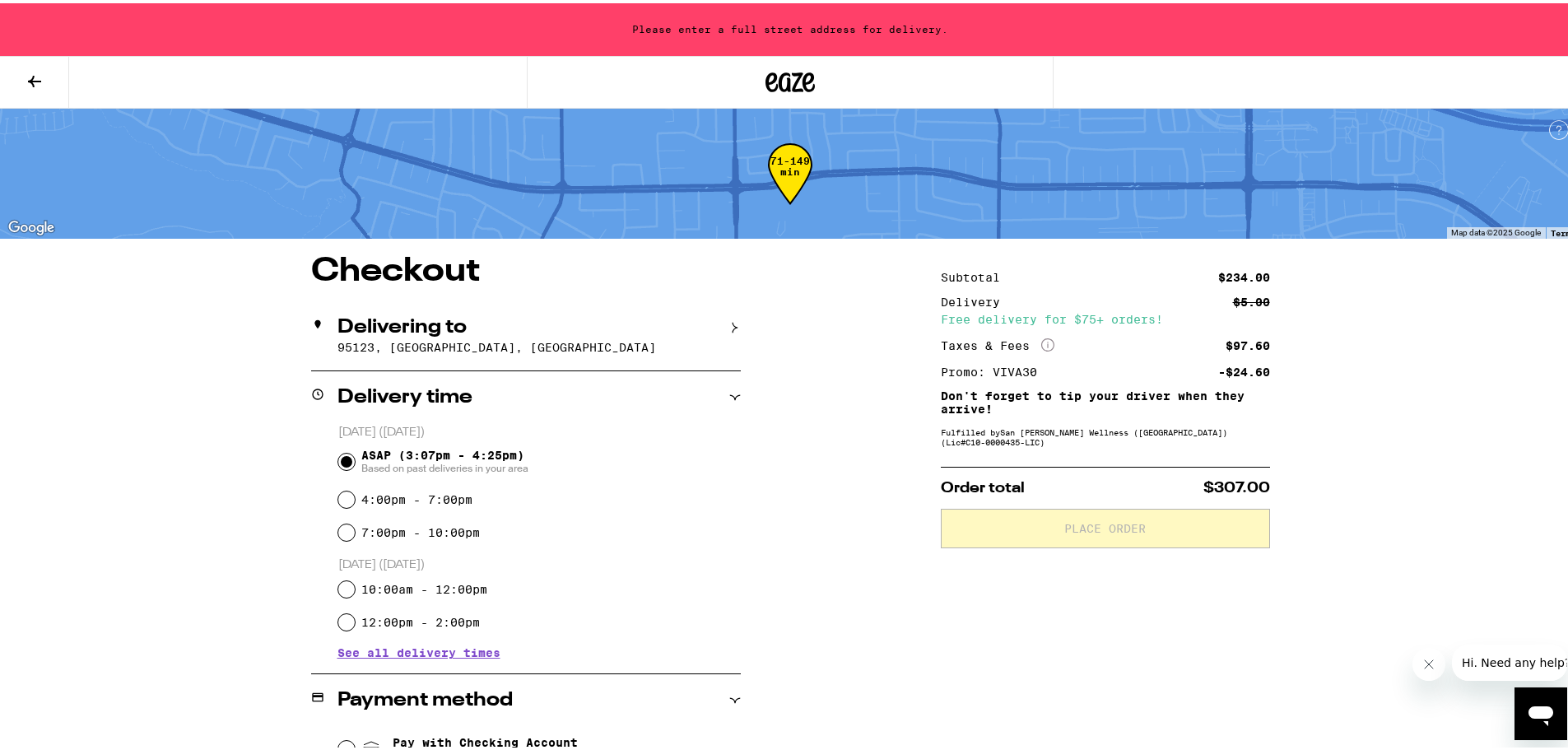
click at [341, 462] on input "ASAP (3:07pm - 4:25pm) Based on past deliveries in your area" at bounding box center [347, 459] width 17 height 17
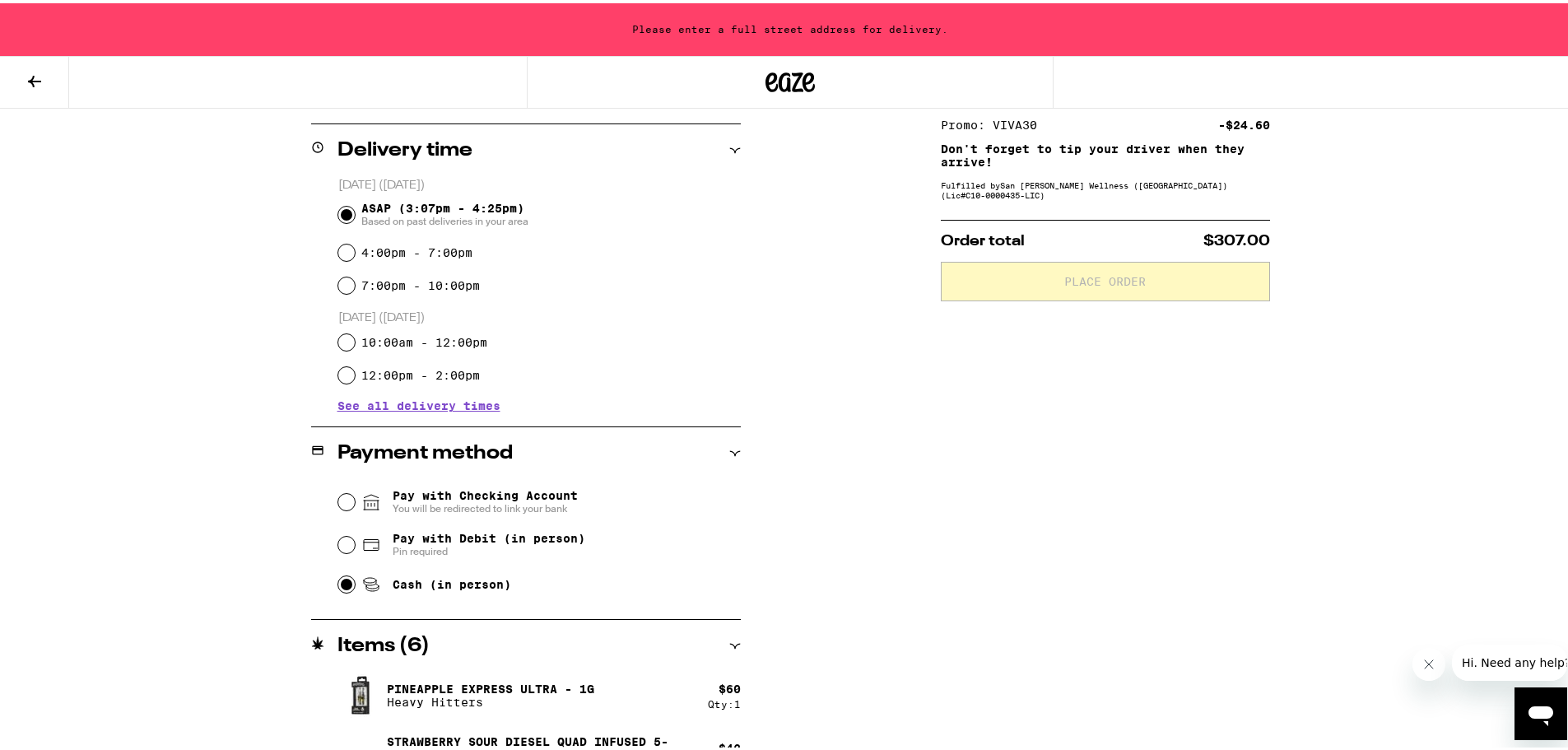
click at [339, 584] on input "Cash (in person)" at bounding box center [347, 581] width 17 height 17
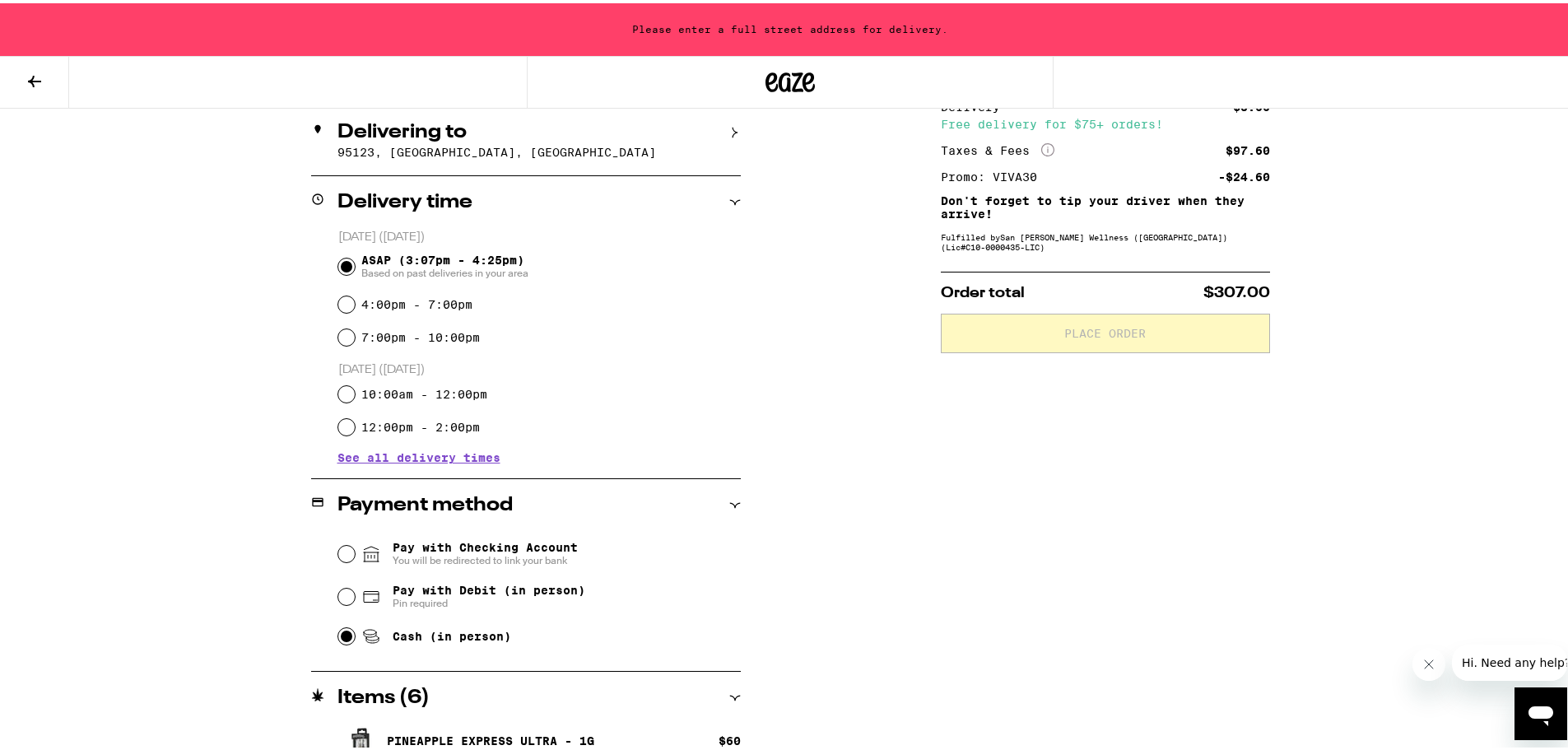
scroll to position [0, 0]
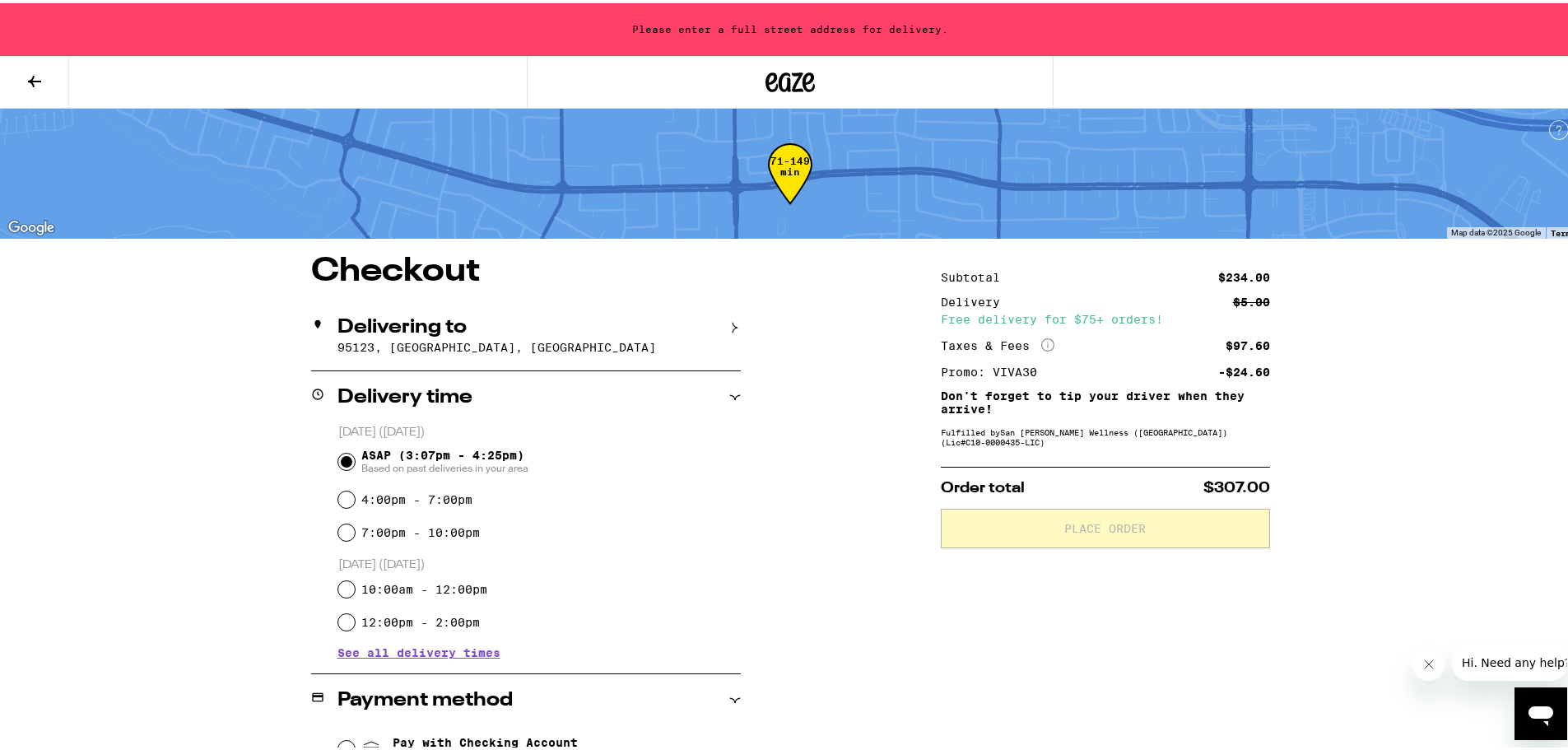
click at [469, 355] on div "Delivering to 95123, San Jose, CA" at bounding box center [526, 333] width 430 height 70
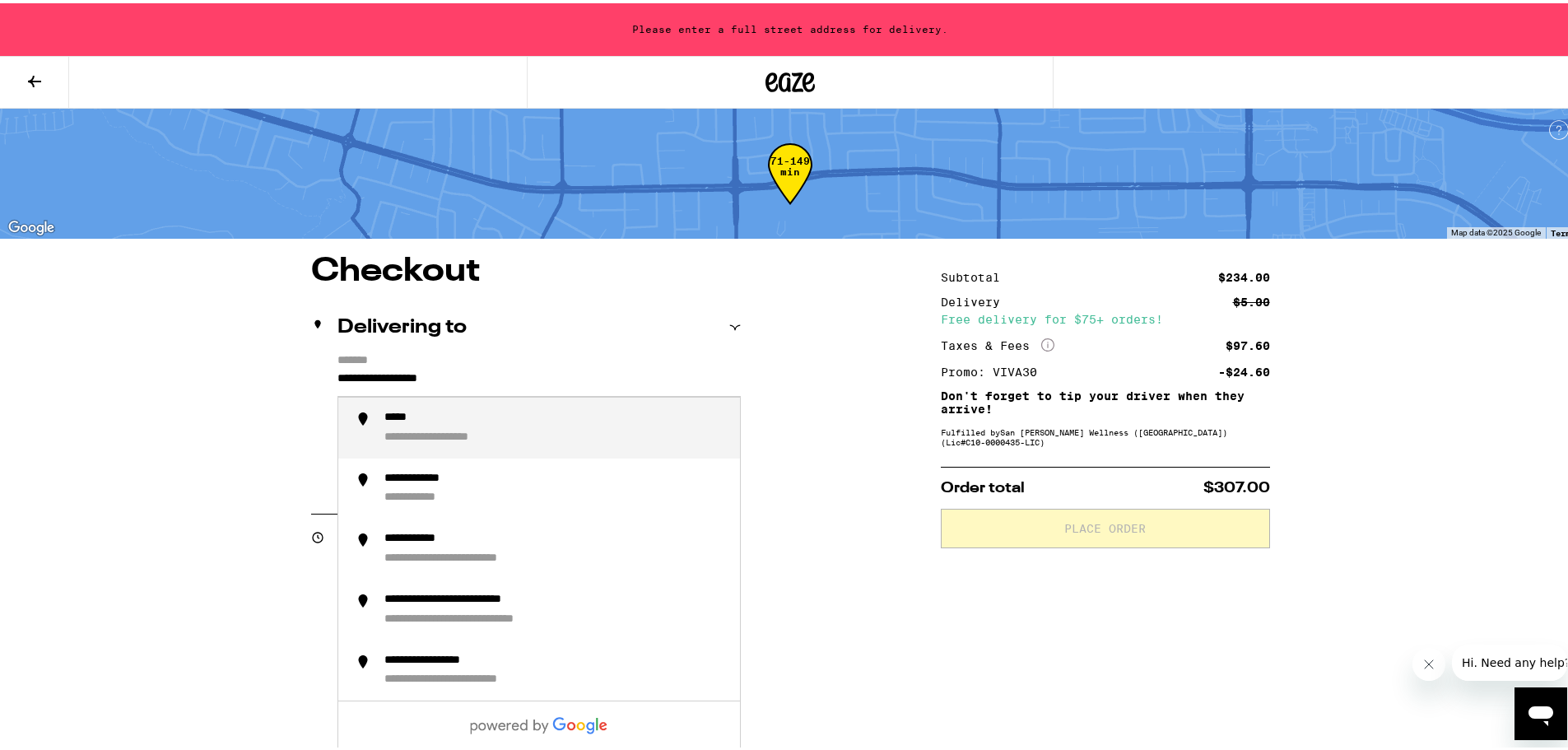
drag, startPoint x: 492, startPoint y: 381, endPoint x: 307, endPoint y: 373, distance: 185.2
click at [311, 373] on div "**********" at bounding box center [526, 421] width 430 height 142
click at [394, 442] on div "**********" at bounding box center [429, 435] width 89 height 15
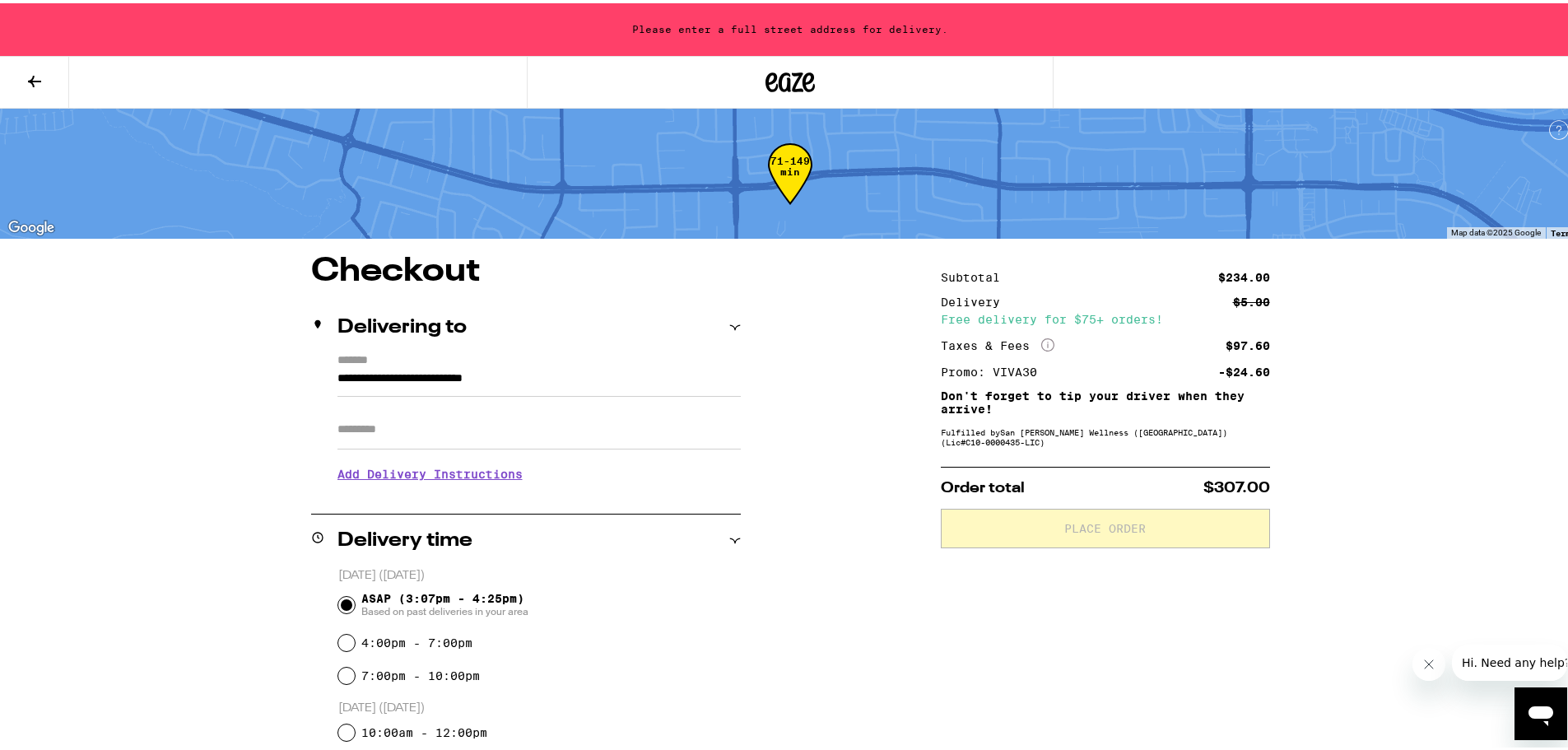
type input "**********"
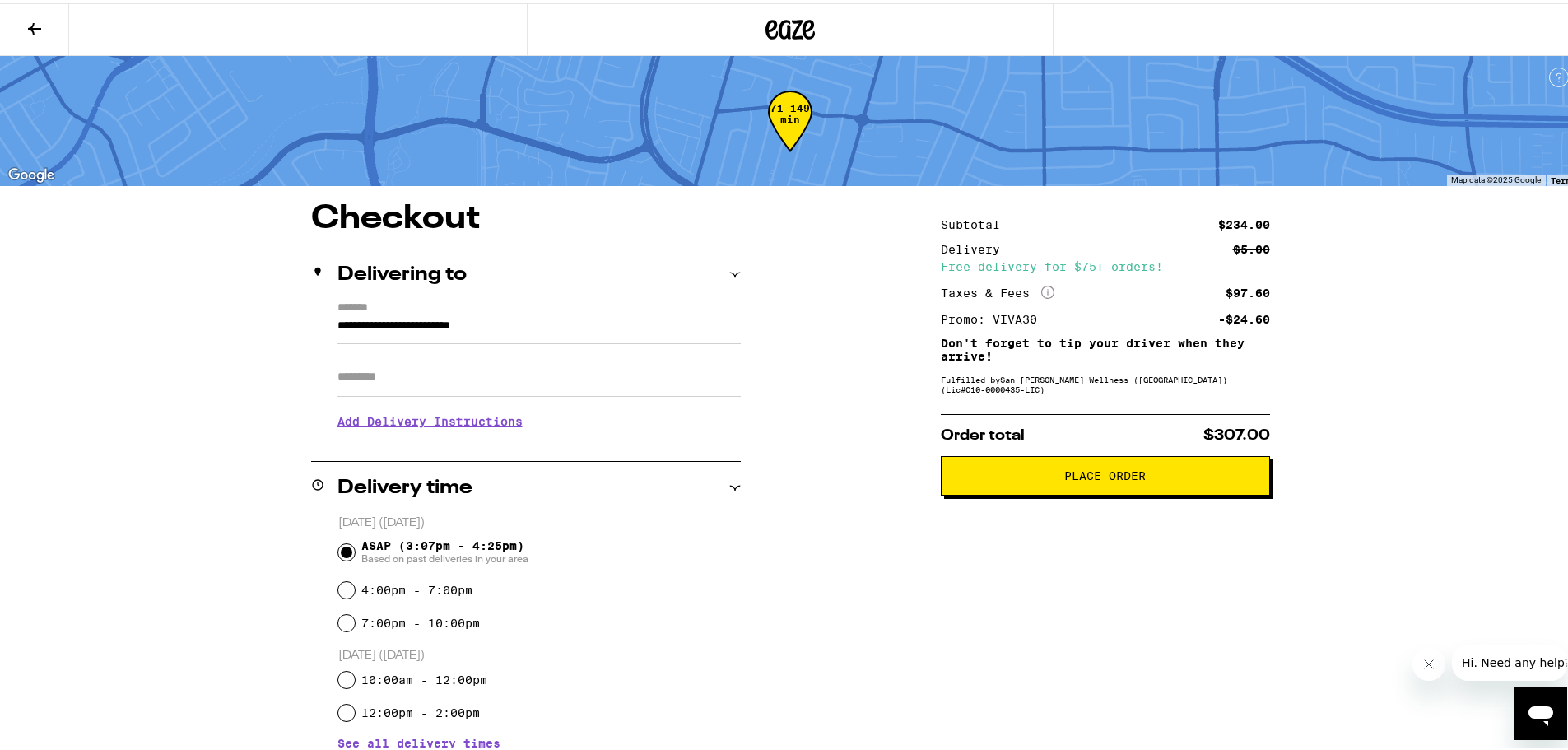
click at [1200, 463] on button "Place Order" at bounding box center [1105, 473] width 329 height 40
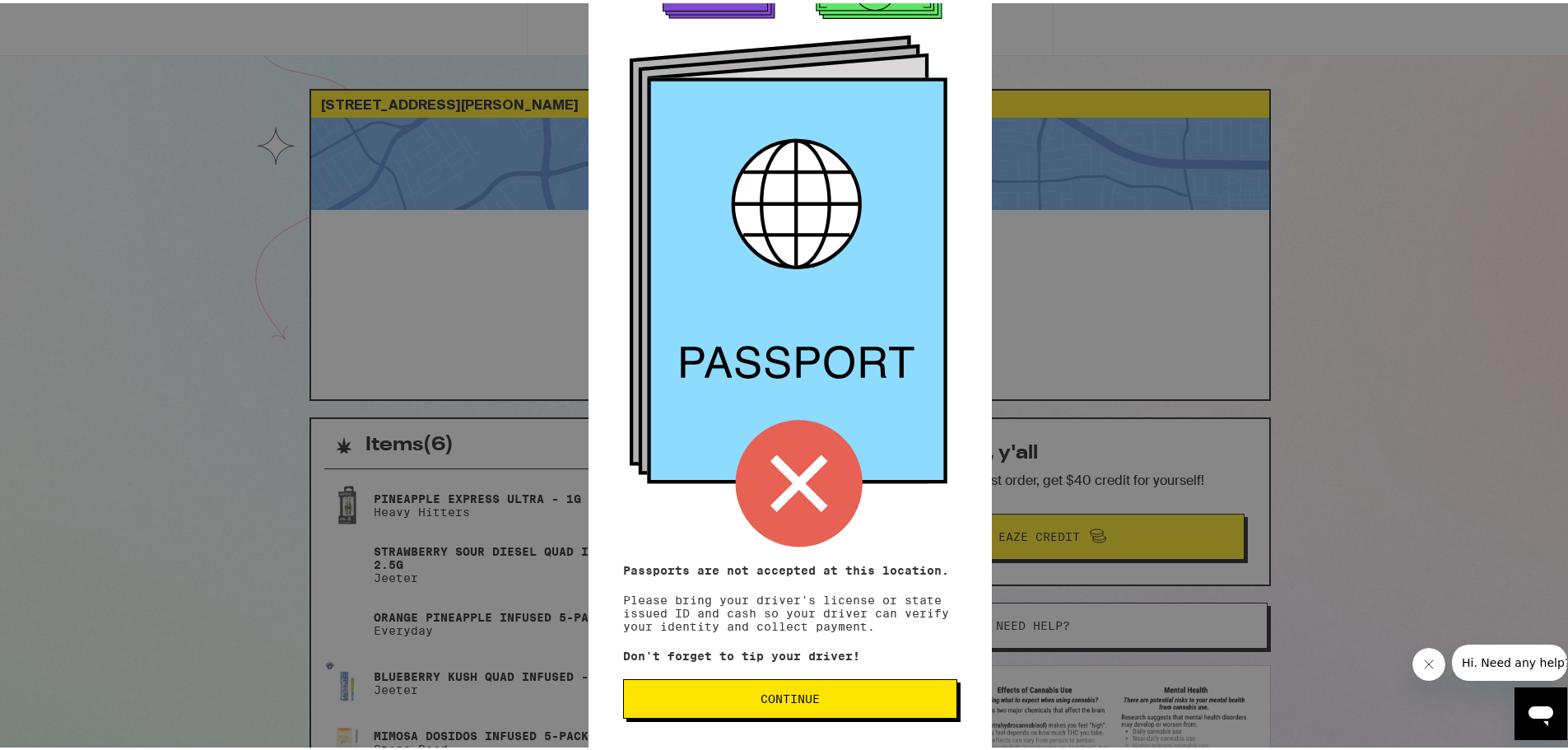
scroll to position [82, 0]
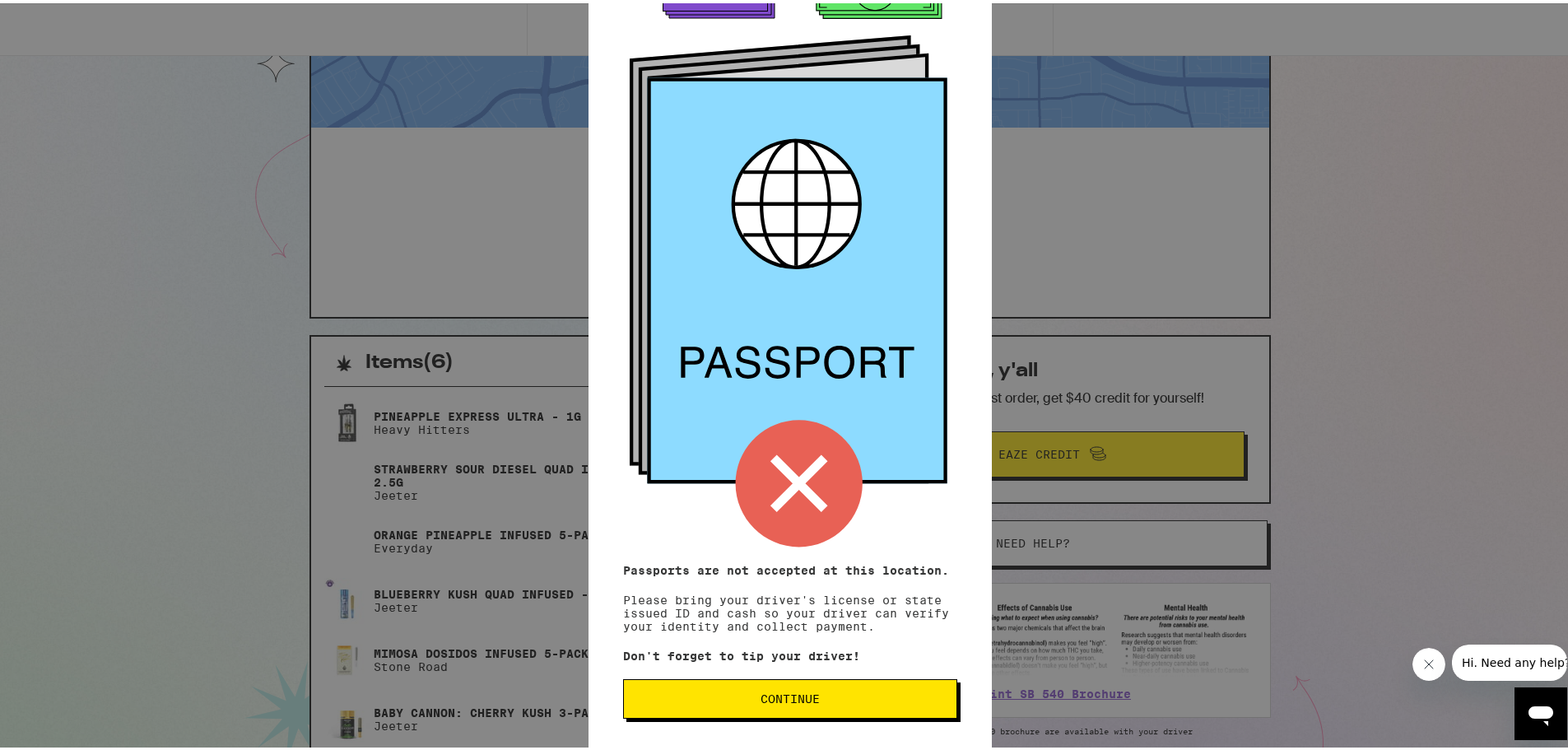
click at [740, 701] on button "Continue" at bounding box center [791, 695] width 334 height 40
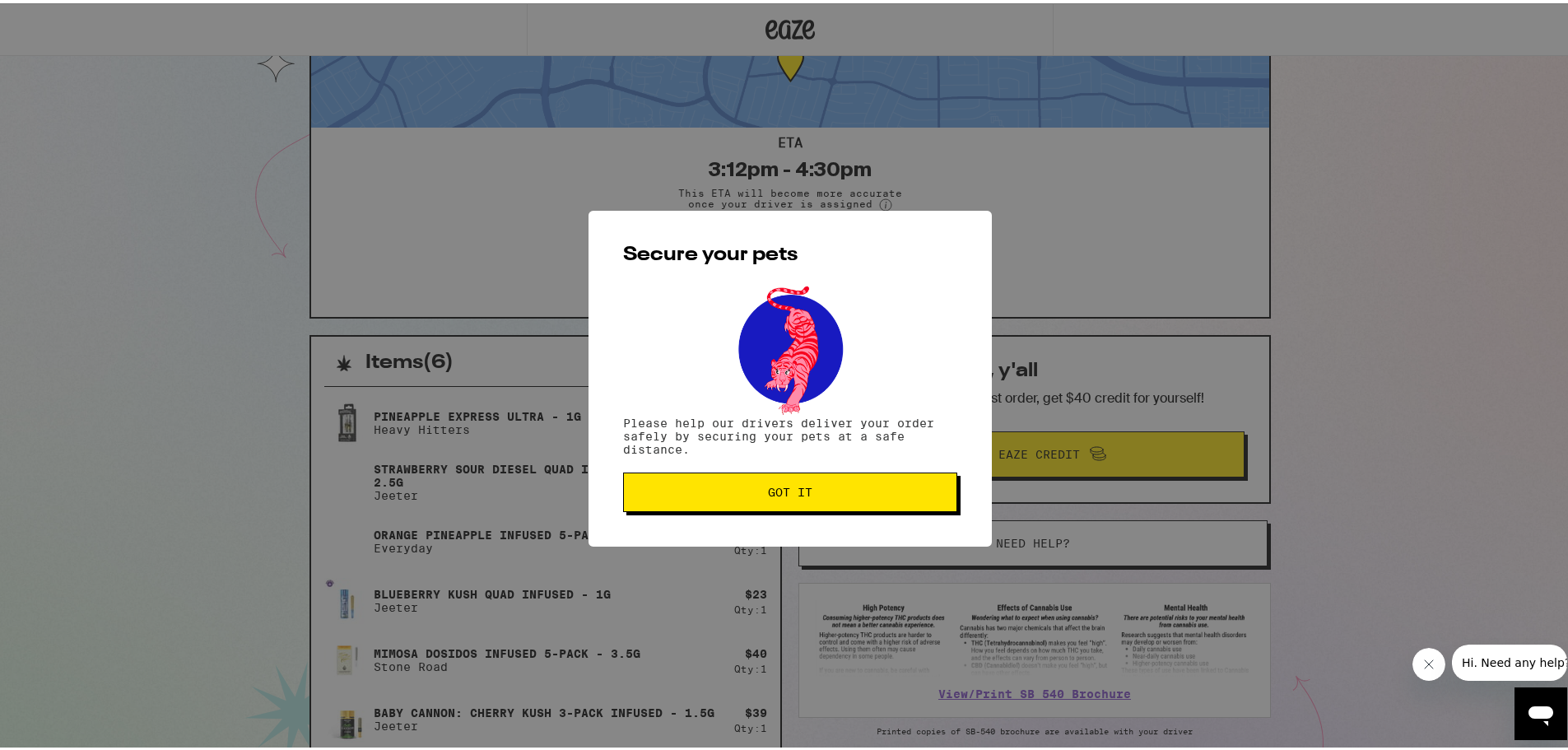
click at [758, 499] on button "Got it" at bounding box center [791, 489] width 334 height 40
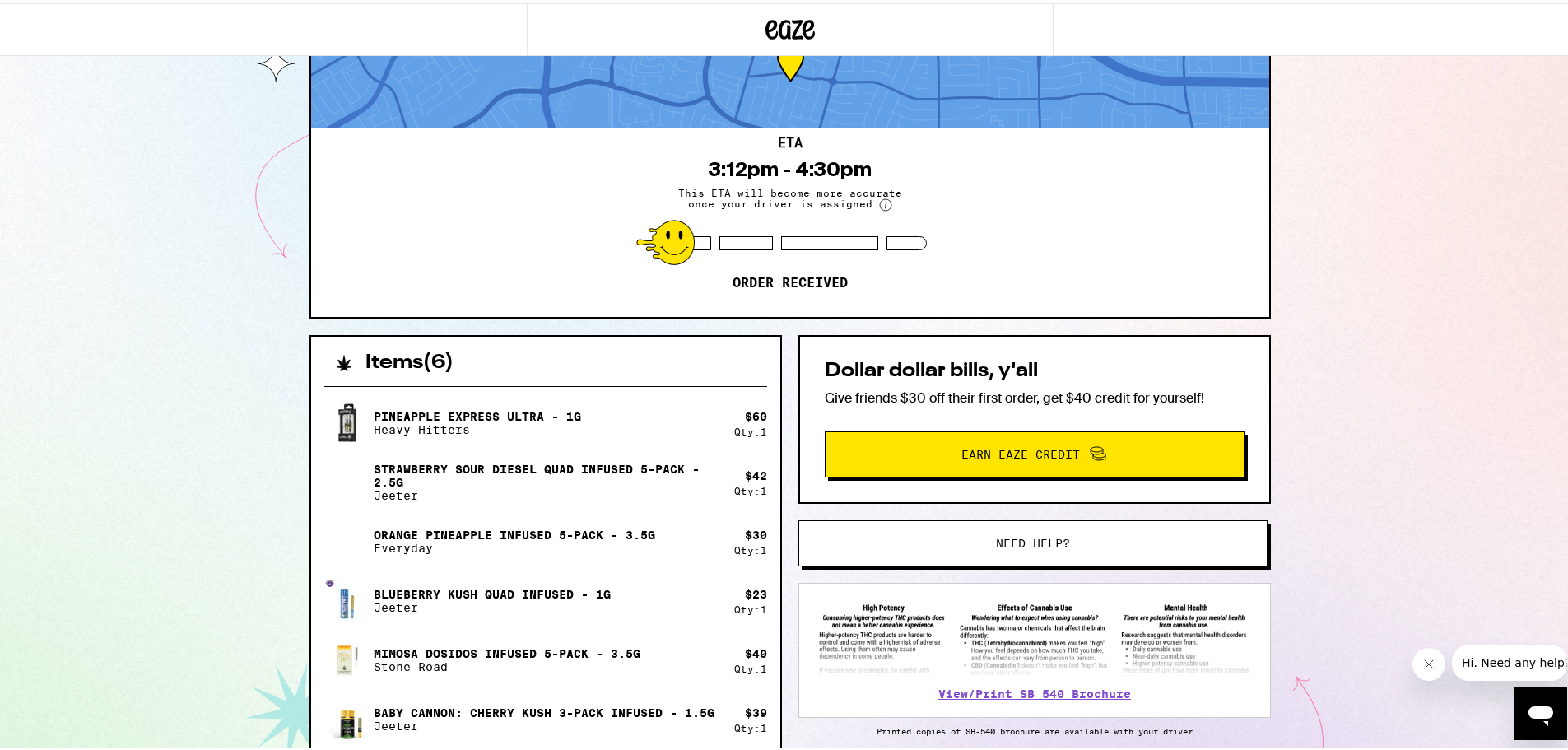
click at [1310, 479] on div "5899 Cadiz Dr San Jose 95123 ETA 3:12pm - 4:30pm This ETA will become more accu…" at bounding box center [790, 462] width 1580 height 1088
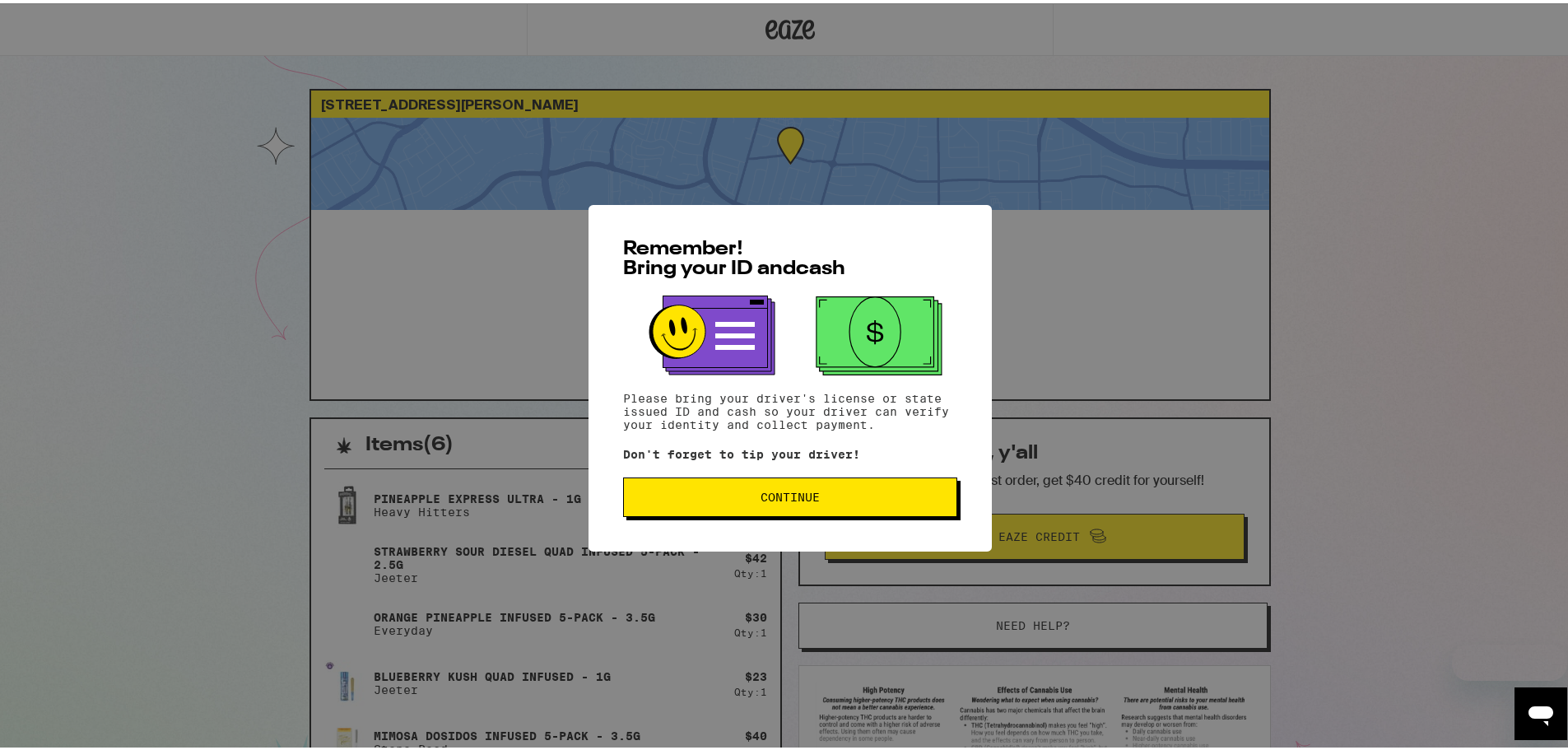
click at [761, 493] on span "Continue" at bounding box center [791, 494] width 60 height 12
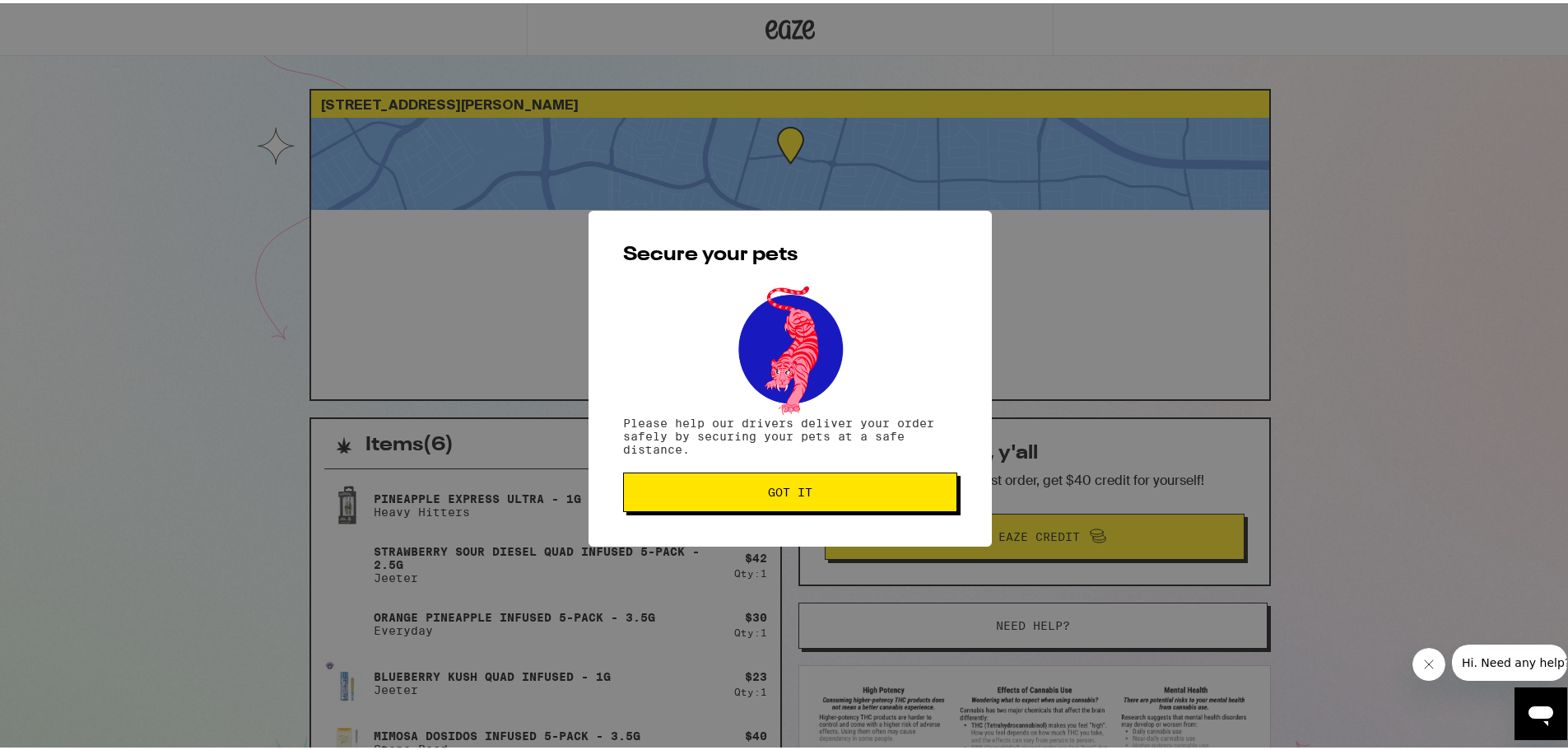
click at [768, 495] on span "Got it" at bounding box center [791, 489] width 45 height 12
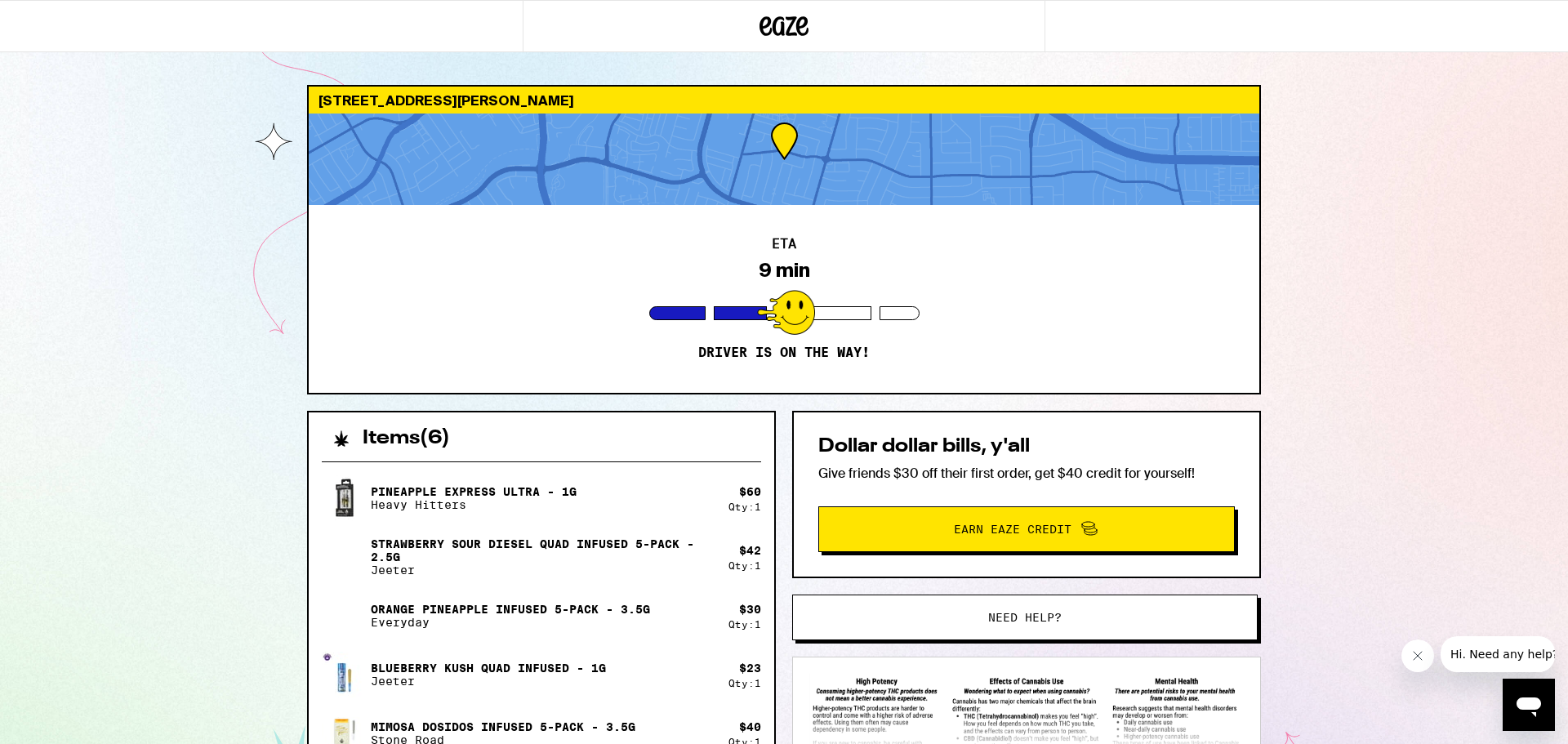
click at [774, 135] on div at bounding box center [784, 158] width 950 height 91
click at [800, 137] on div at bounding box center [784, 158] width 950 height 91
click at [789, 145] on div at bounding box center [784, 158] width 950 height 91
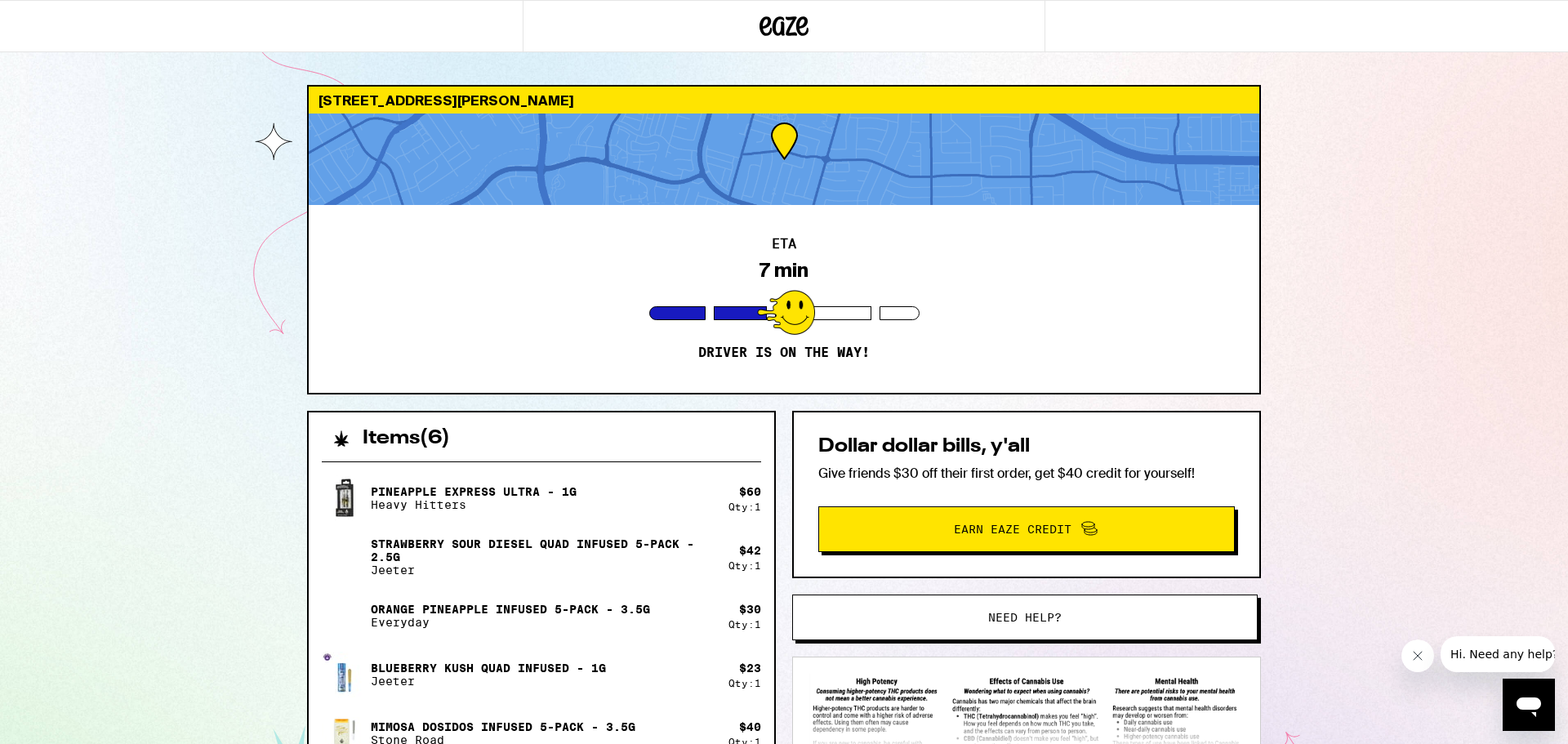
click at [469, 94] on div "[STREET_ADDRESS][PERSON_NAME]" at bounding box center [784, 99] width 950 height 27
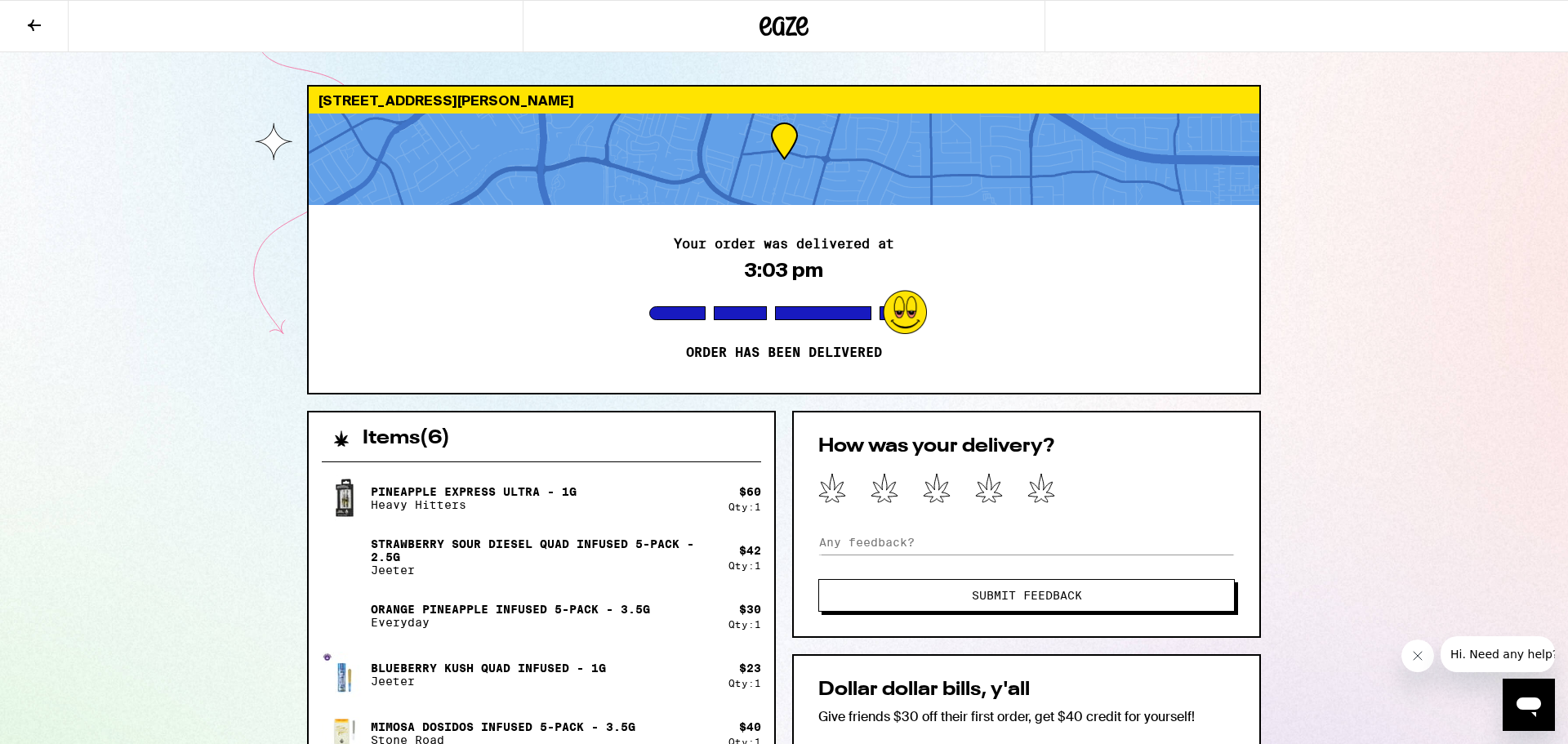
click at [1042, 472] on div "How was your delivery? Submit Feedback" at bounding box center [1026, 524] width 469 height 227
click at [1046, 480] on icon at bounding box center [1042, 488] width 28 height 30
click at [996, 540] on input at bounding box center [1026, 542] width 416 height 25
type input "thank you!"
click at [975, 590] on span "Submit Feedback" at bounding box center [1027, 595] width 110 height 11
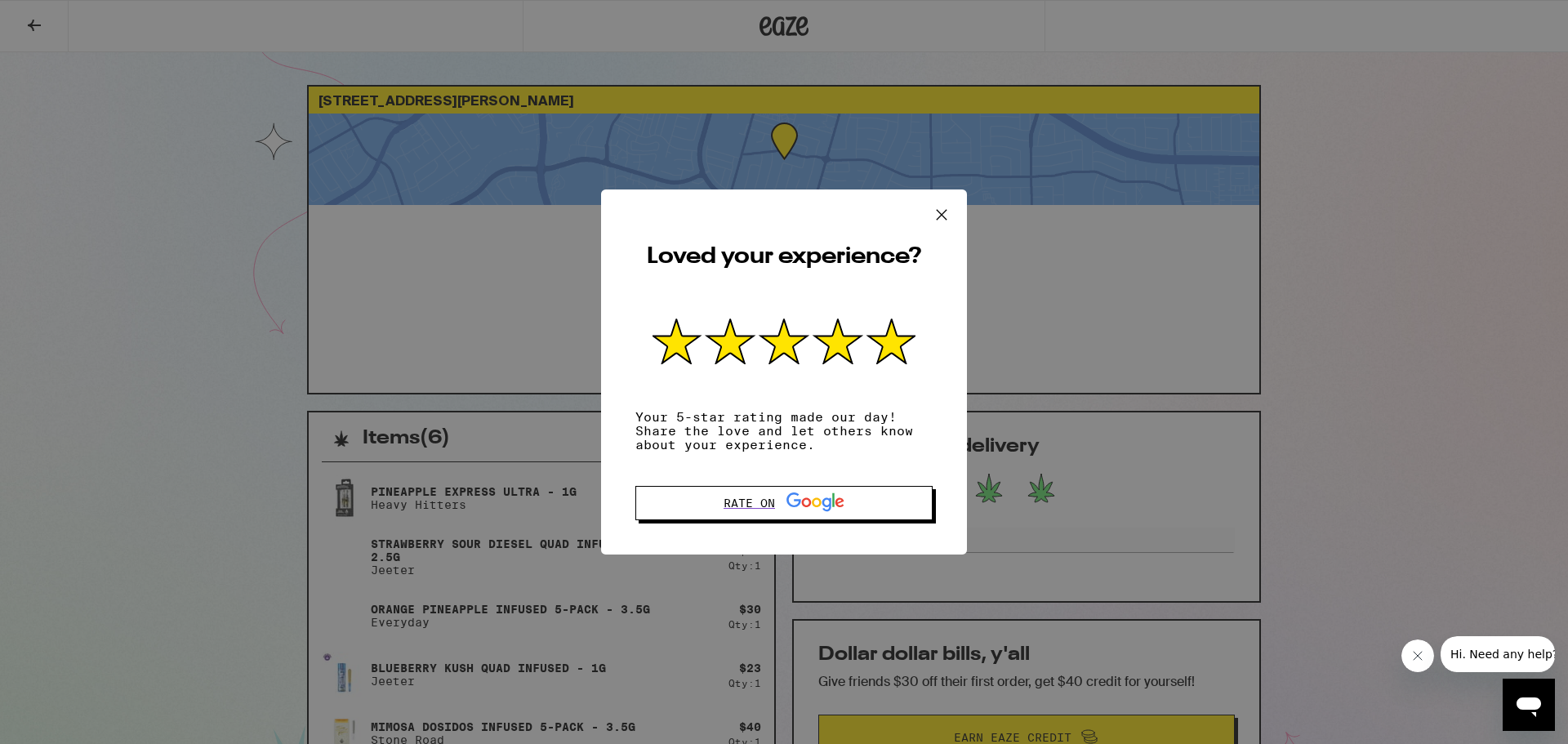
click at [939, 218] on icon at bounding box center [941, 215] width 25 height 25
